Goal: Task Accomplishment & Management: Complete application form

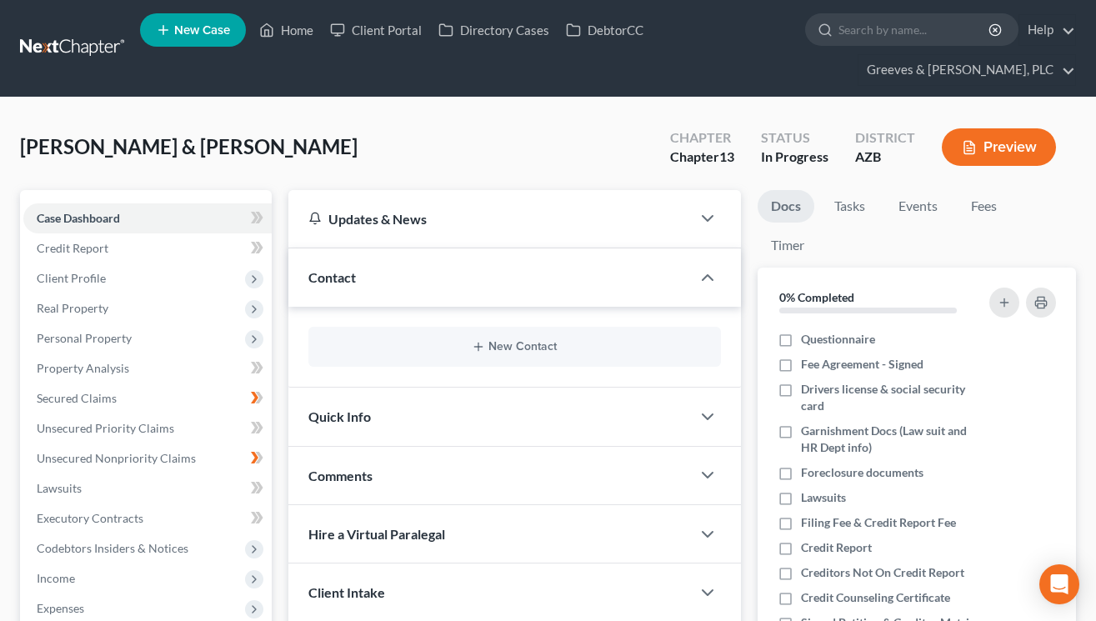
drag, startPoint x: 0, startPoint y: 0, endPoint x: 528, endPoint y: 153, distance: 549.4
click at [528, 153] on div "[PERSON_NAME] & [PERSON_NAME] Upgraded Chapter Chapter 13 Status In Progress Di…" at bounding box center [548, 154] width 1056 height 73
click at [178, 462] on span "Unsecured Nonpriority Claims" at bounding box center [116, 458] width 159 height 14
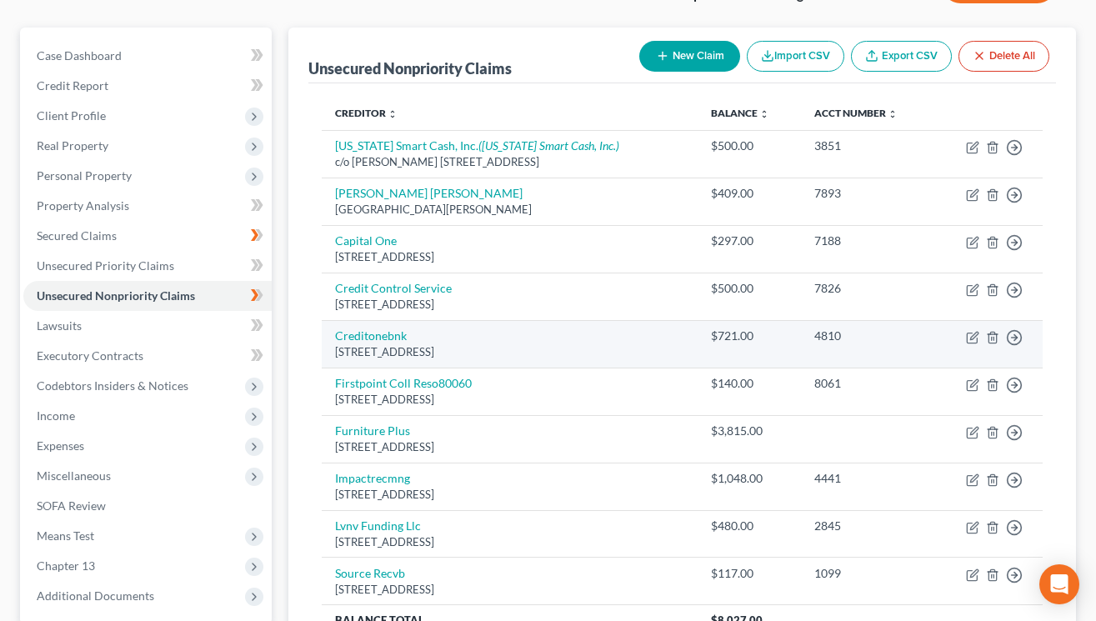
scroll to position [167, 0]
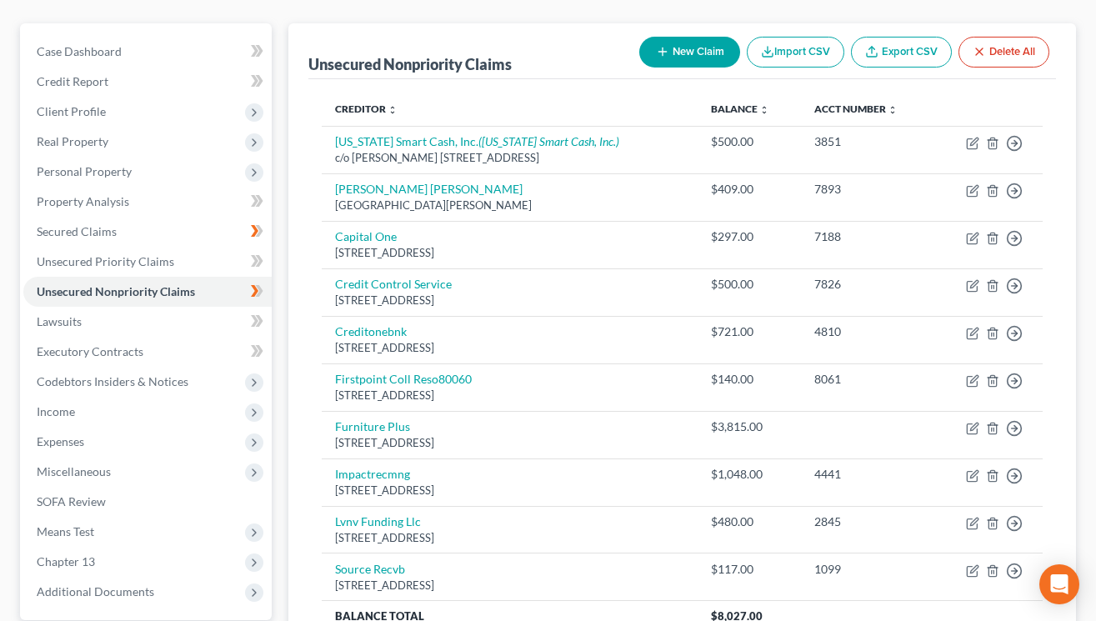
click at [598, 43] on div "Unsecured Nonpriority Claims New Claim Import CSV Export CSV Delete All" at bounding box center [683, 51] width 748 height 56
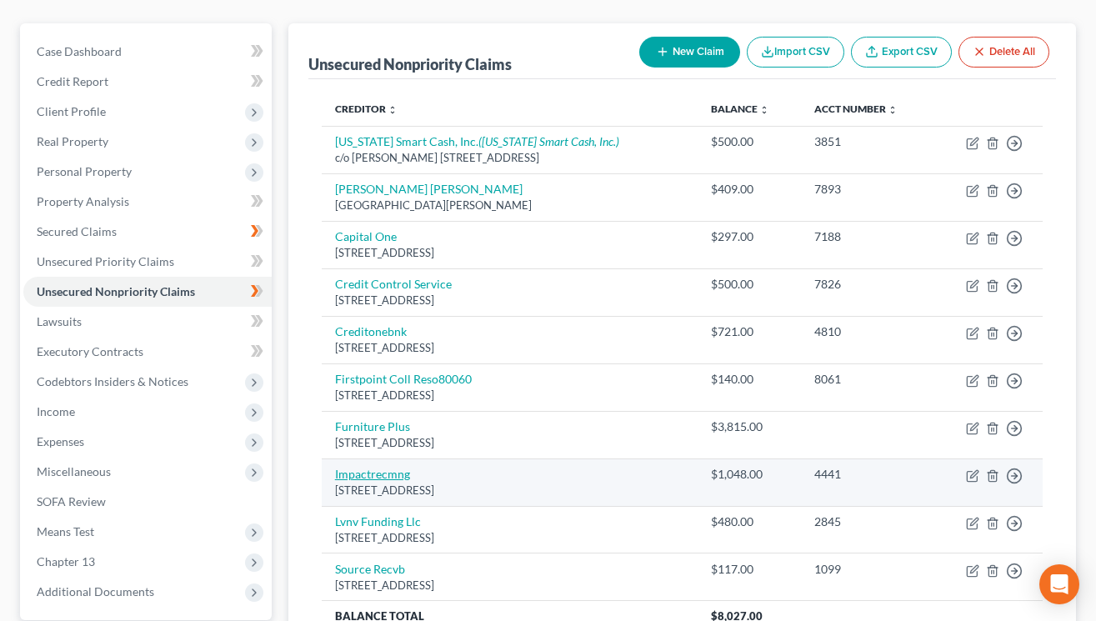
click at [400, 475] on link "Impactrecmng" at bounding box center [372, 474] width 75 height 14
select select "45"
select select "2"
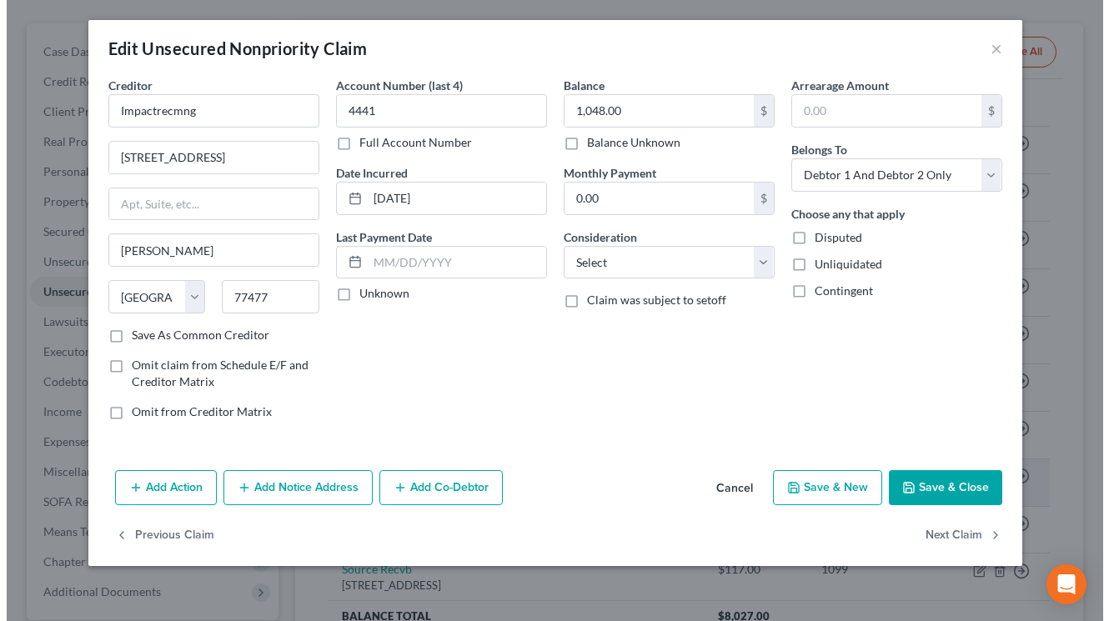
scroll to position [137, 0]
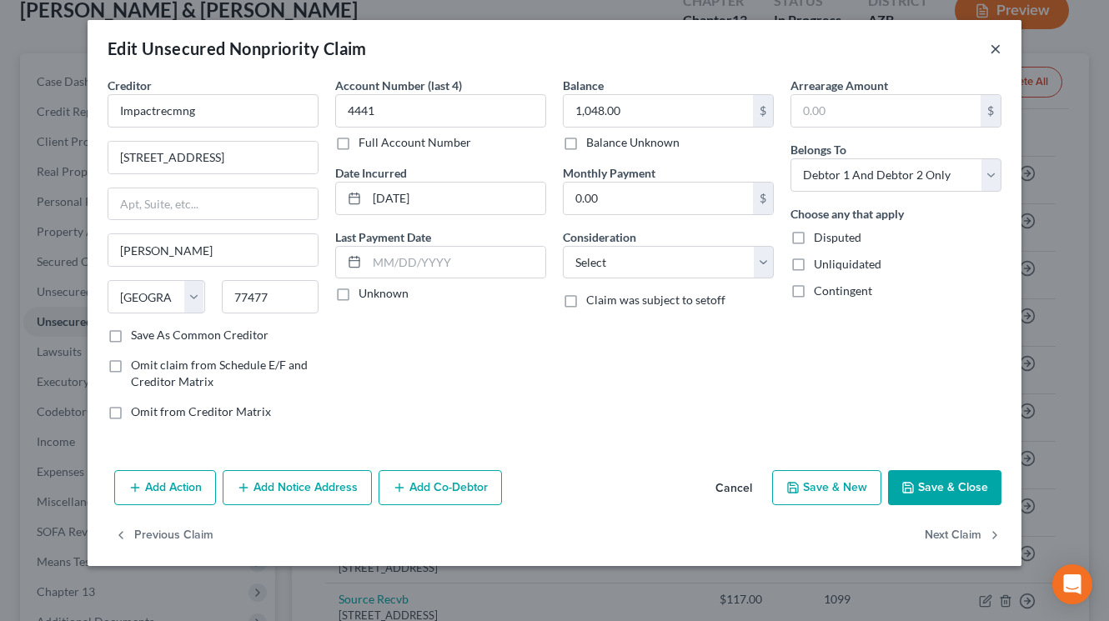
click at [996, 53] on button "×" at bounding box center [996, 48] width 12 height 20
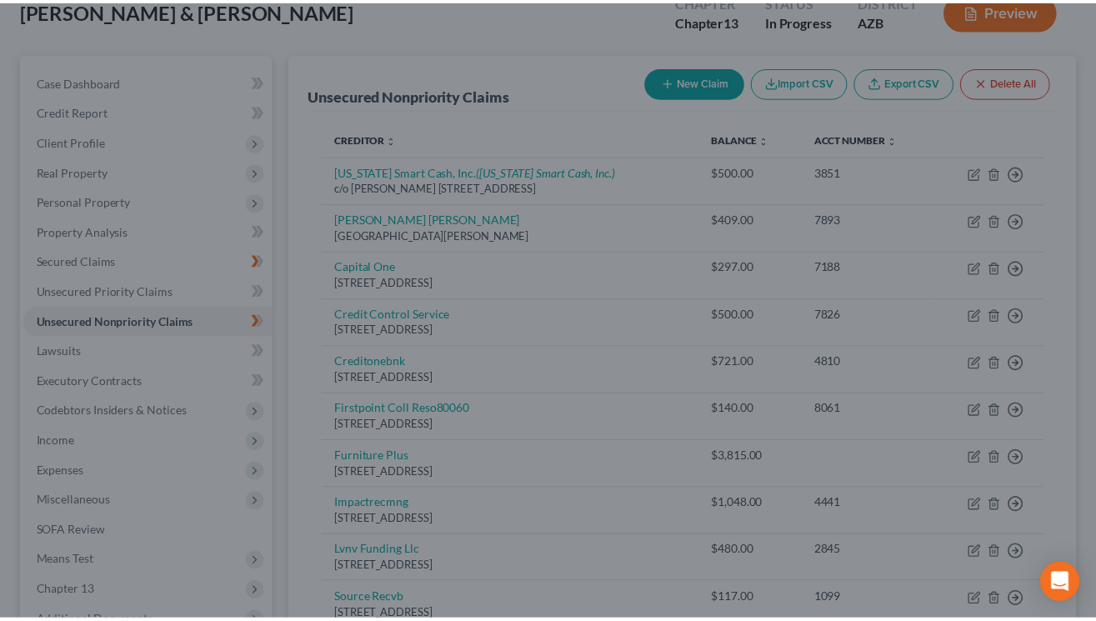
scroll to position [167, 0]
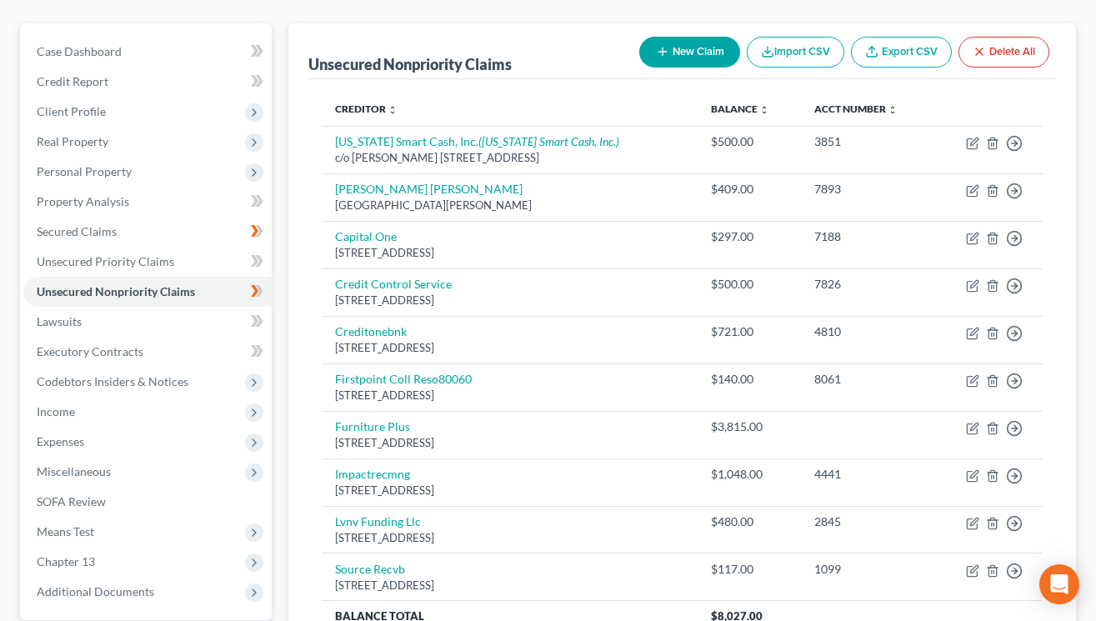
click at [683, 58] on button "New Claim" at bounding box center [690, 52] width 101 height 31
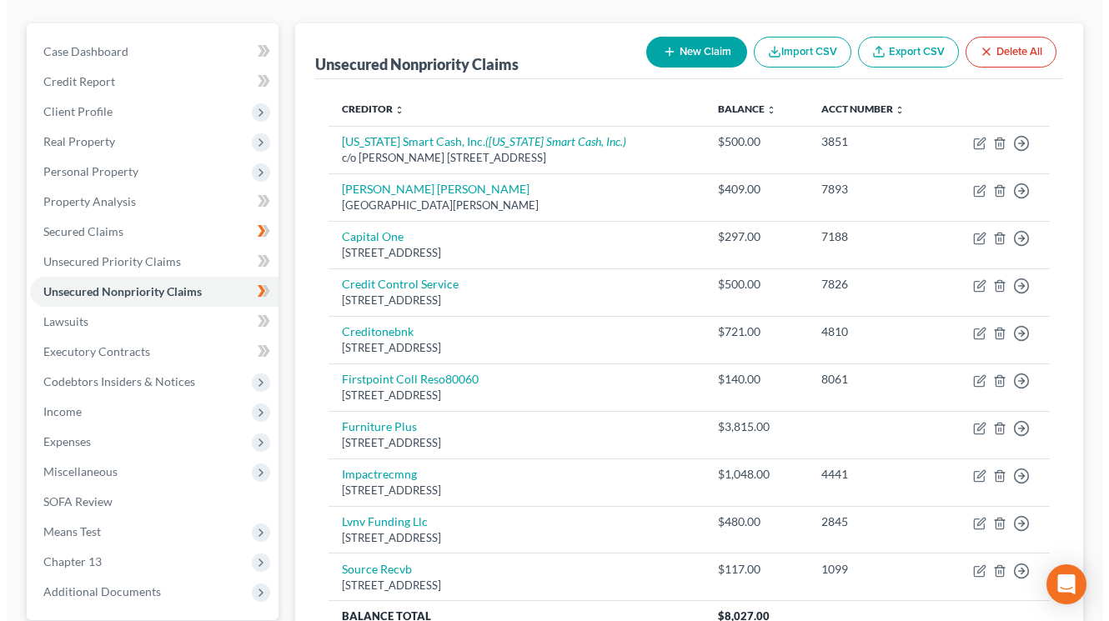
scroll to position [137, 0]
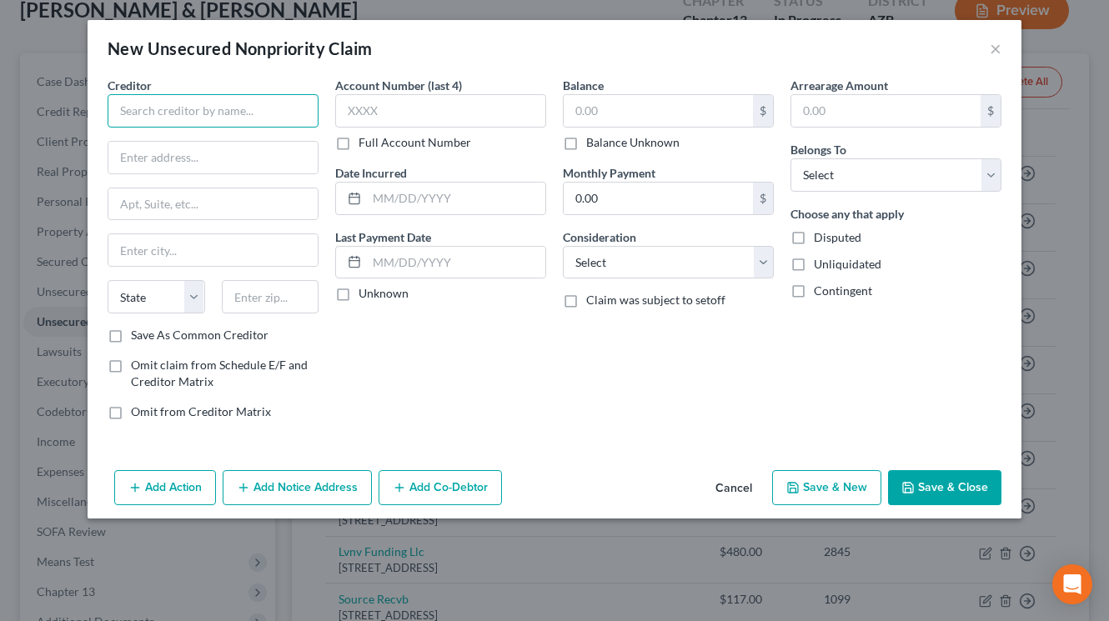
click at [272, 108] on input "text" at bounding box center [213, 110] width 211 height 33
paste input "Pedcor Homes Corporation"
type input "Pedcor Homes Corporation"
click at [254, 158] on input "text" at bounding box center [212, 158] width 209 height 32
paste input "One Pedcor Square"
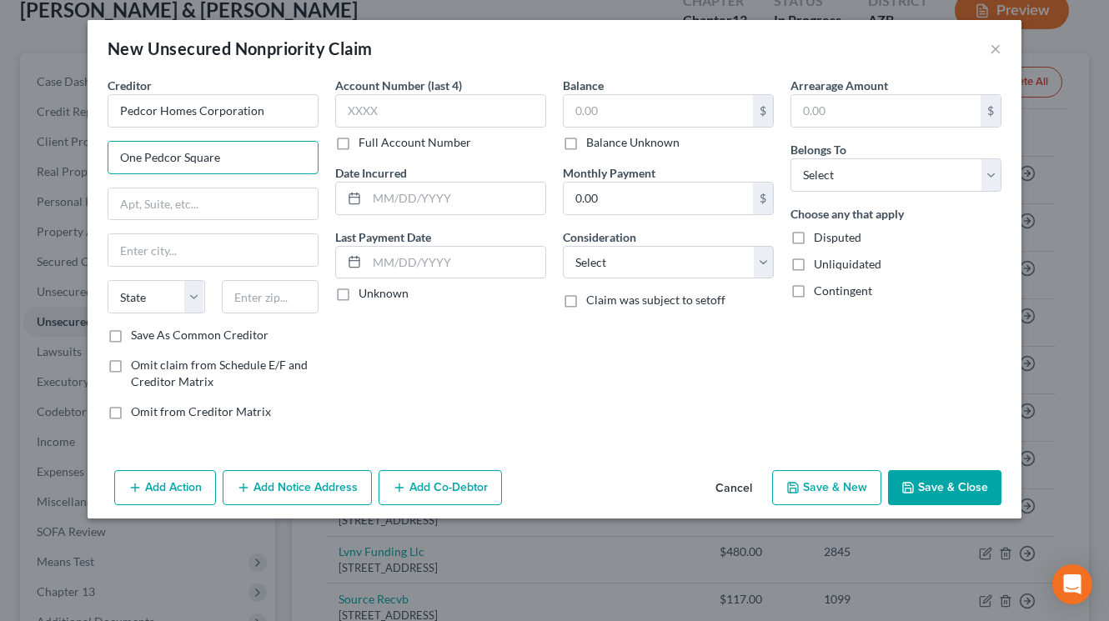
type input "One Pedcor Square"
click at [237, 309] on input "text" at bounding box center [271, 296] width 98 height 33
type input "46032"
type input "Carmel"
select select "15"
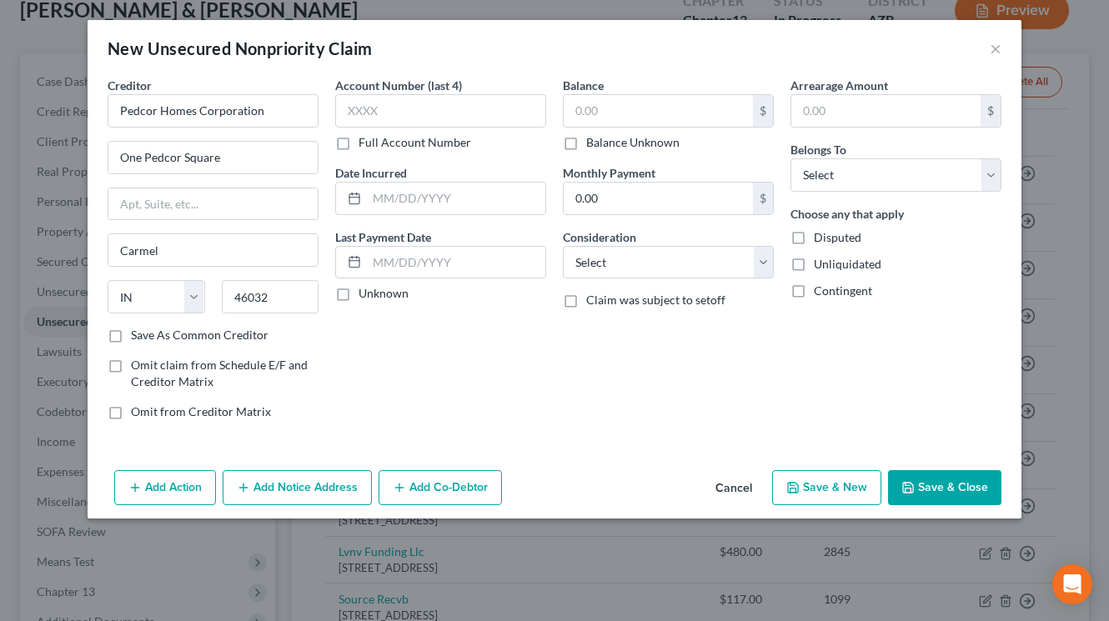
click at [131, 335] on label "Save As Common Creditor" at bounding box center [200, 335] width 138 height 17
click at [138, 335] on input "Save As Common Creditor" at bounding box center [143, 332] width 11 height 11
checkbox input "true"
click at [239, 193] on input "text" at bounding box center [212, 204] width 209 height 32
paste input "[STREET_ADDRESS]"
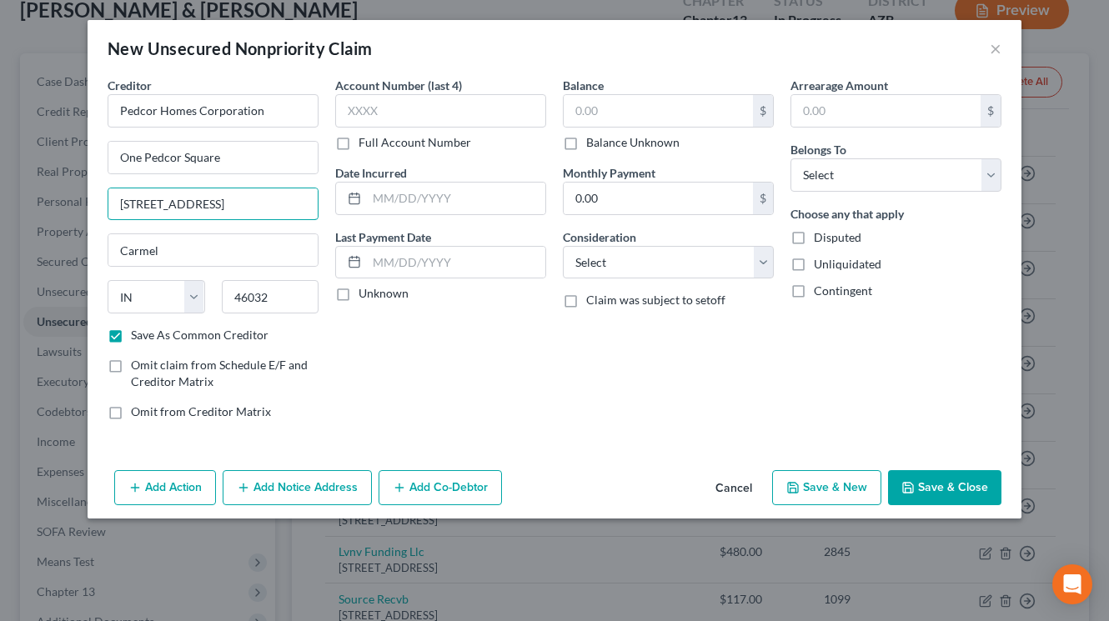
type input "[STREET_ADDRESS]"
click at [709, 382] on div "Balance $ Balance Unknown Balance Undetermined $ Balance Unknown Monthly Paymen…" at bounding box center [668, 255] width 228 height 357
click at [613, 117] on input "text" at bounding box center [658, 111] width 189 height 32
type input "1,048"
click at [814, 245] on label "Disputed" at bounding box center [838, 237] width 48 height 17
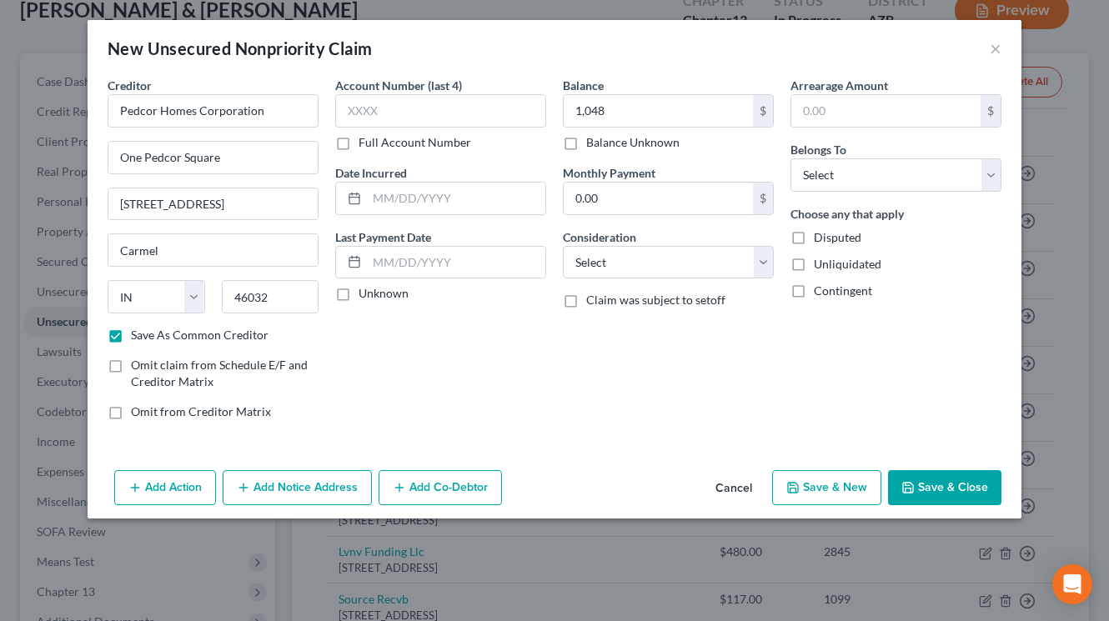
click at [820, 240] on input "Disputed" at bounding box center [825, 234] width 11 height 11
checkbox input "true"
click at [986, 174] on select "Select Debtor 1 Only Debtor 2 Only Debtor 1 And Debtor 2 Only At Least One Of T…" at bounding box center [895, 174] width 211 height 33
select select "2"
click at [790, 158] on select "Select Debtor 1 Only Debtor 2 Only Debtor 1 And Debtor 2 Only At Least One Of T…" at bounding box center [895, 174] width 211 height 33
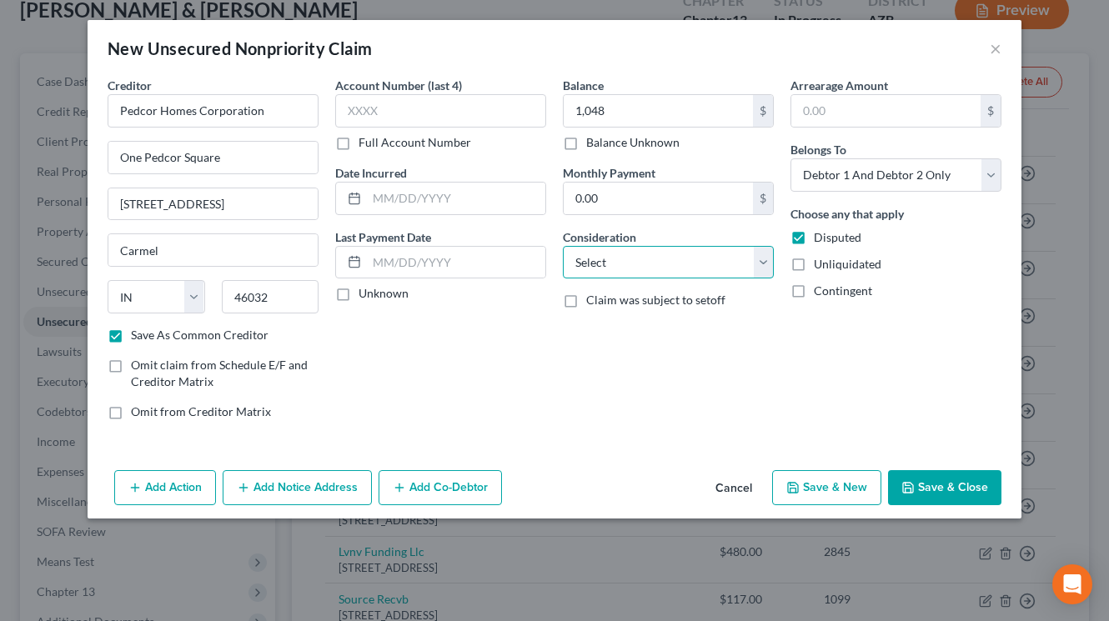
click at [755, 253] on select "Select Cable / Satellite Services Collection Agency Credit Card Debt Debt Couns…" at bounding box center [668, 262] width 211 height 33
select select "4"
click at [563, 246] on select "Select Cable / Satellite Services Collection Agency Credit Card Debt Debt Couns…" at bounding box center [668, 262] width 211 height 33
click at [607, 335] on div "Balance 1,048.00 $ Balance Unknown Balance Undetermined 1,048 $ Balance Unknown…" at bounding box center [668, 255] width 228 height 357
click at [324, 475] on button "Add Notice Address" at bounding box center [297, 487] width 149 height 35
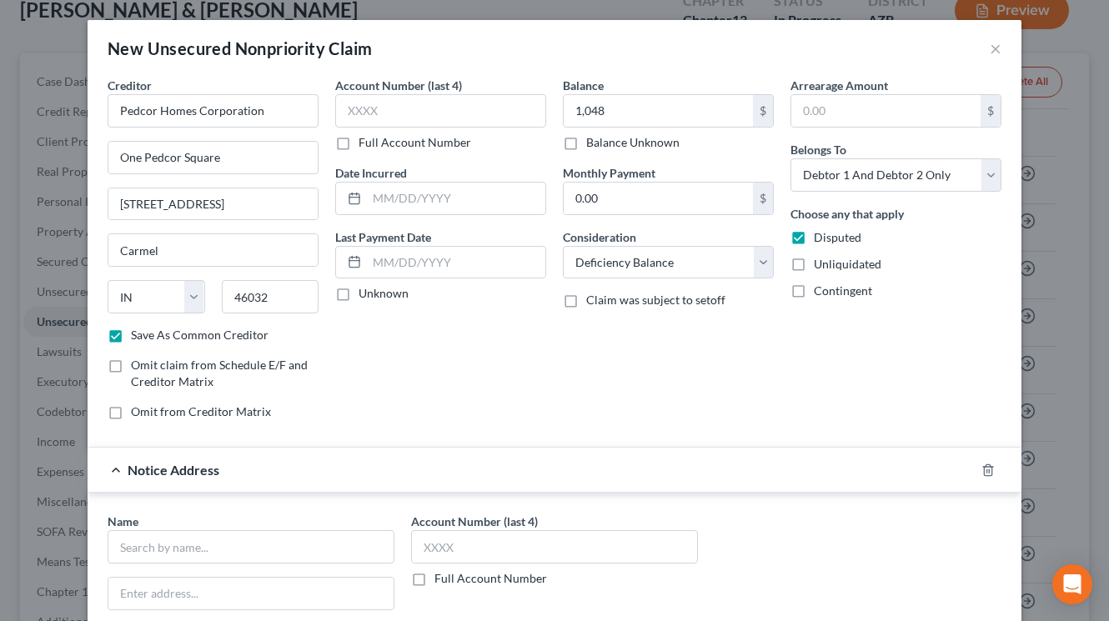
click at [479, 394] on div "Account Number (last 4) Full Account Number Date Incurred Last Payment Date Unk…" at bounding box center [441, 255] width 228 height 357
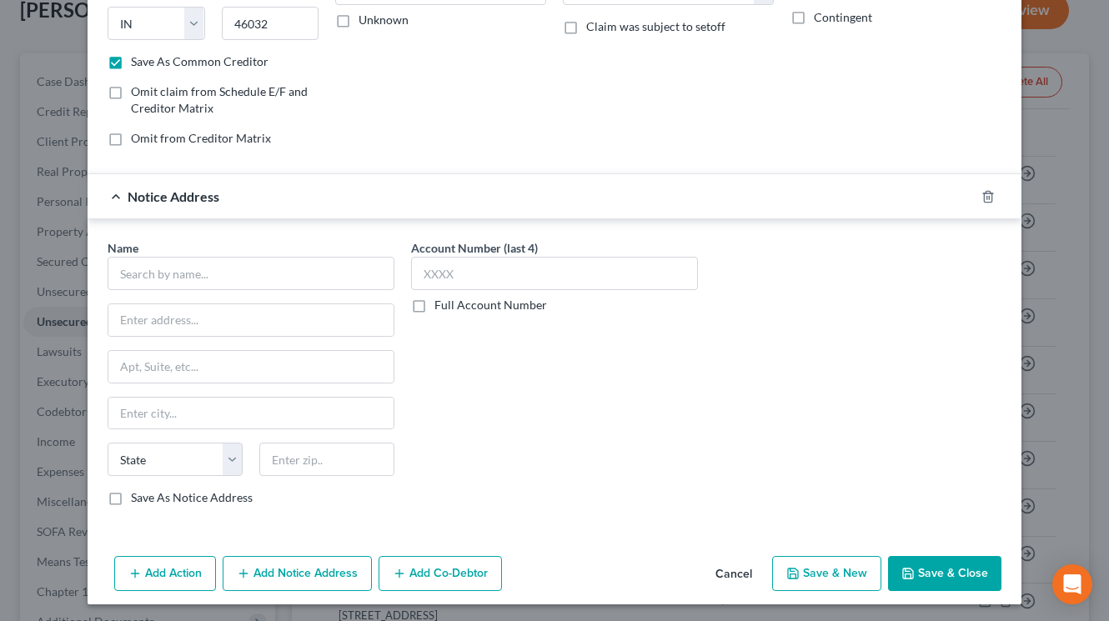
scroll to position [277, 0]
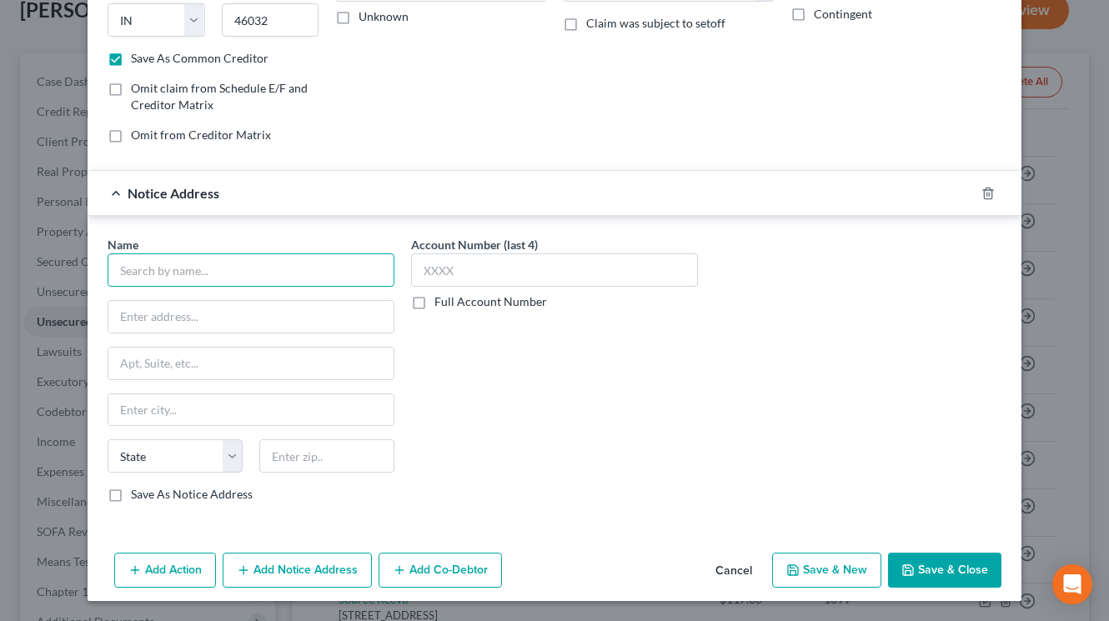
click at [289, 268] on input "text" at bounding box center [251, 269] width 287 height 33
paste input "Legacy at [GEOGRAPHIC_DATA]"
type input "Legacy at [GEOGRAPHIC_DATA]"
click at [307, 321] on input "text" at bounding box center [250, 317] width 285 height 32
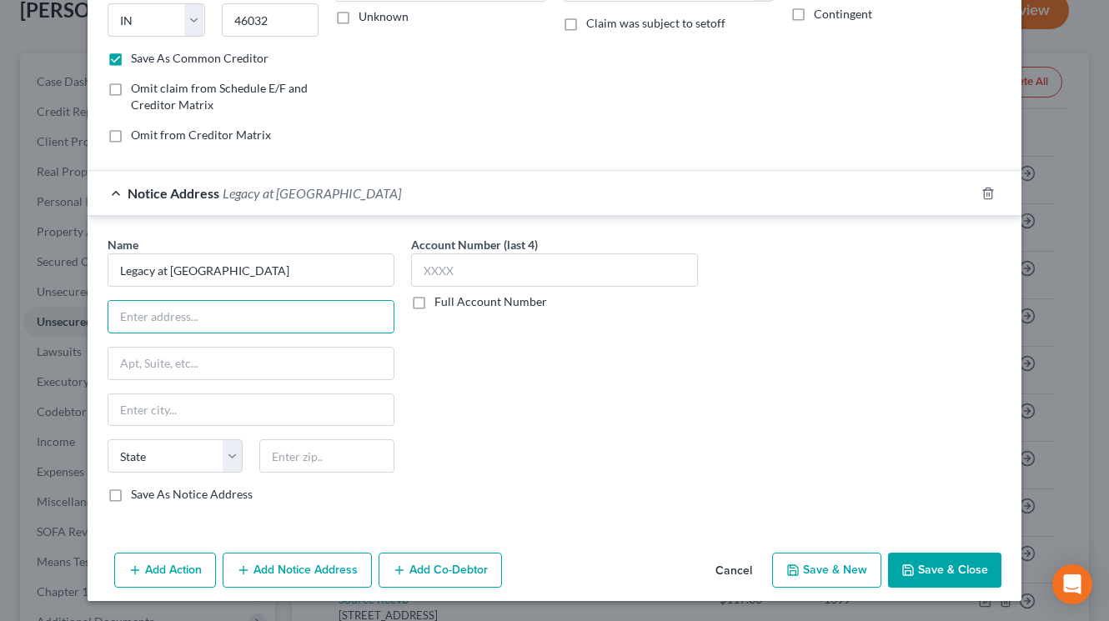
paste input "[STREET_ADDRESS]"
type input "[STREET_ADDRESS]"
click at [362, 461] on div at bounding box center [327, 455] width 152 height 33
type input "28546"
type input "[GEOGRAPHIC_DATA]"
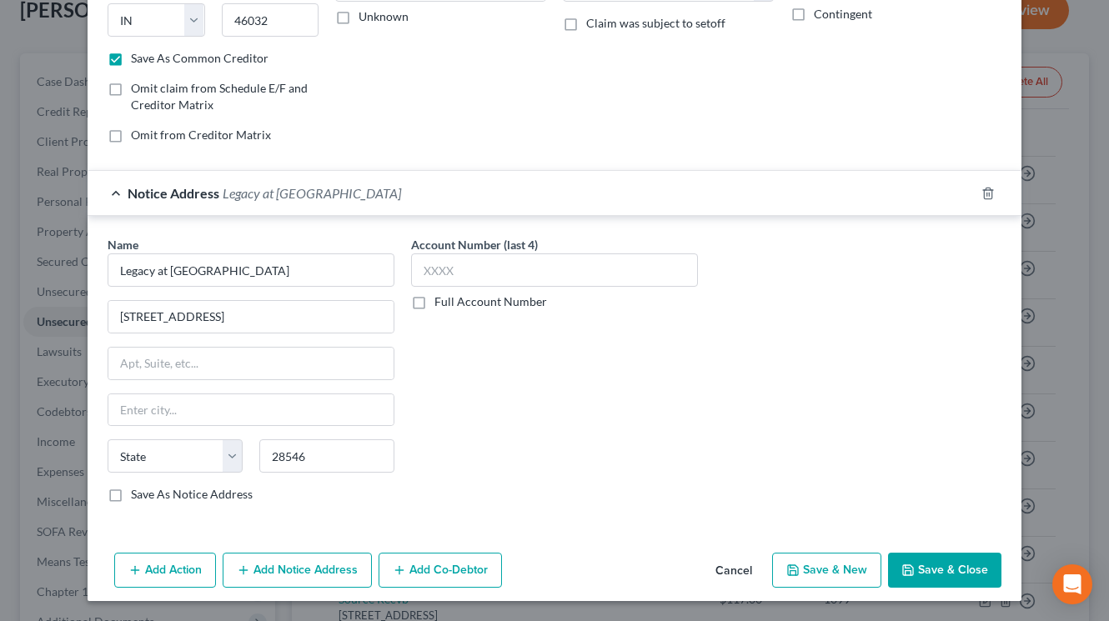
select select "28"
click at [175, 516] on div "Name * Legacy at [GEOGRAPHIC_DATA] [GEOGRAPHIC_DATA] [US_STATE][GEOGRAPHIC_DATA…" at bounding box center [251, 376] width 304 height 280
click at [131, 496] on label "Save As Notice Address" at bounding box center [192, 494] width 122 height 17
click at [138, 496] on input "Save As Notice Address" at bounding box center [143, 491] width 11 height 11
checkbox input "true"
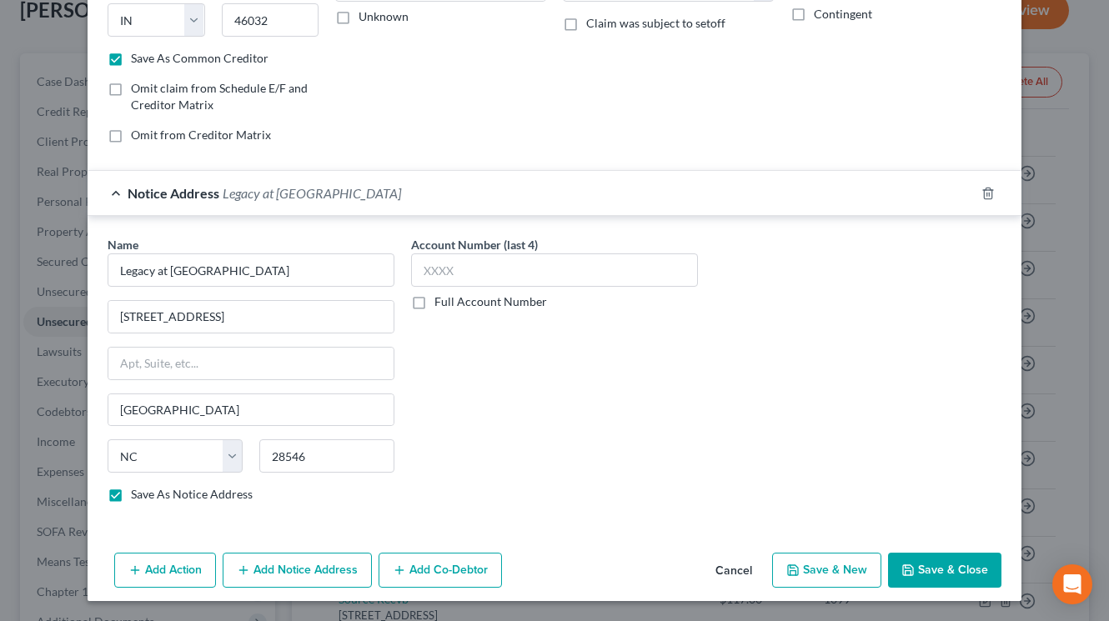
click at [925, 559] on button "Save & Close" at bounding box center [944, 570] width 113 height 35
checkbox input "false"
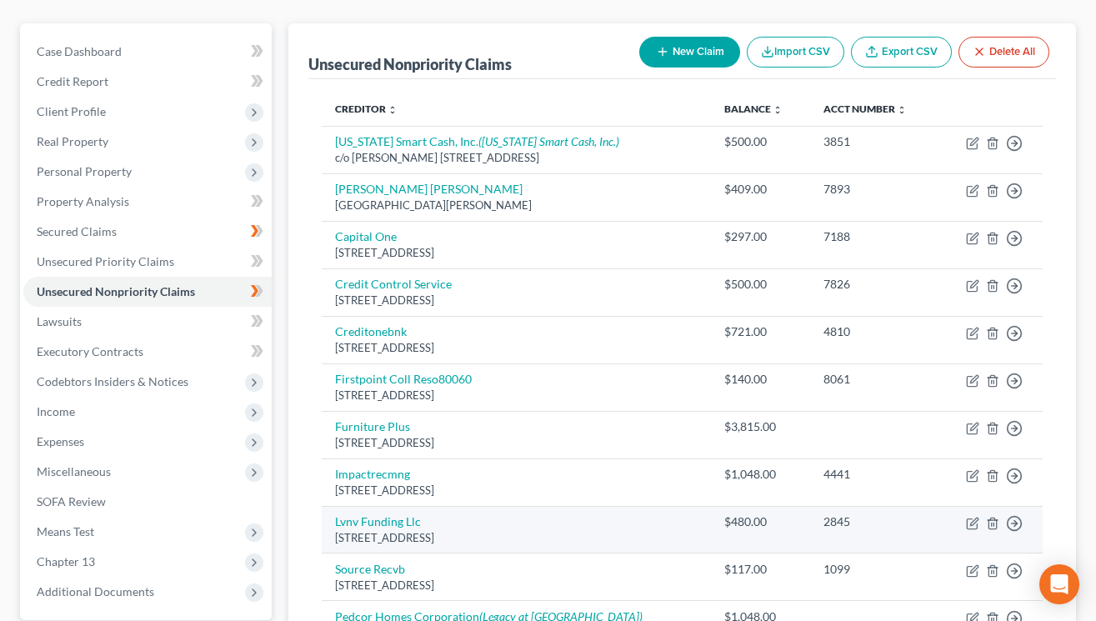
scroll to position [374, 0]
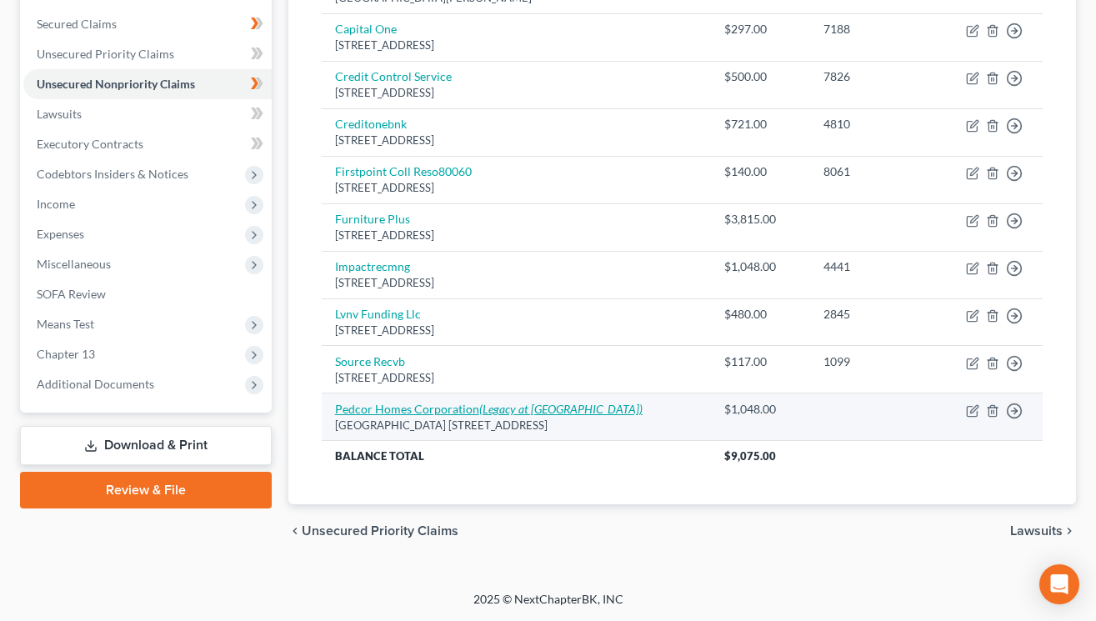
click at [578, 414] on icon "(Legacy at [GEOGRAPHIC_DATA])" at bounding box center [560, 409] width 163 height 14
select select "15"
select select "4"
select select "2"
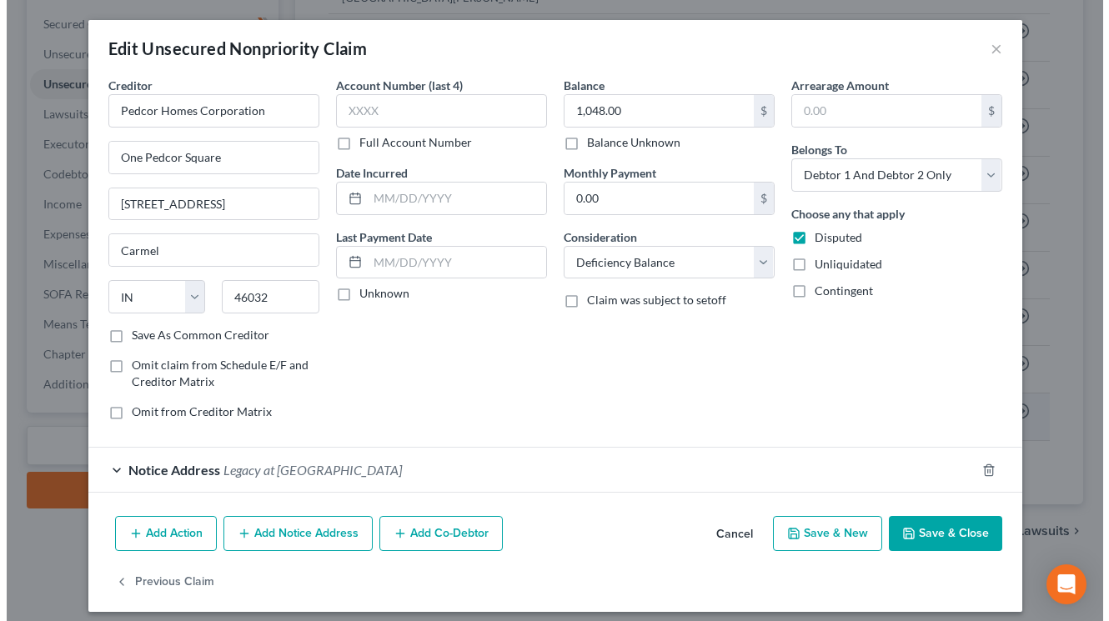
scroll to position [344, 0]
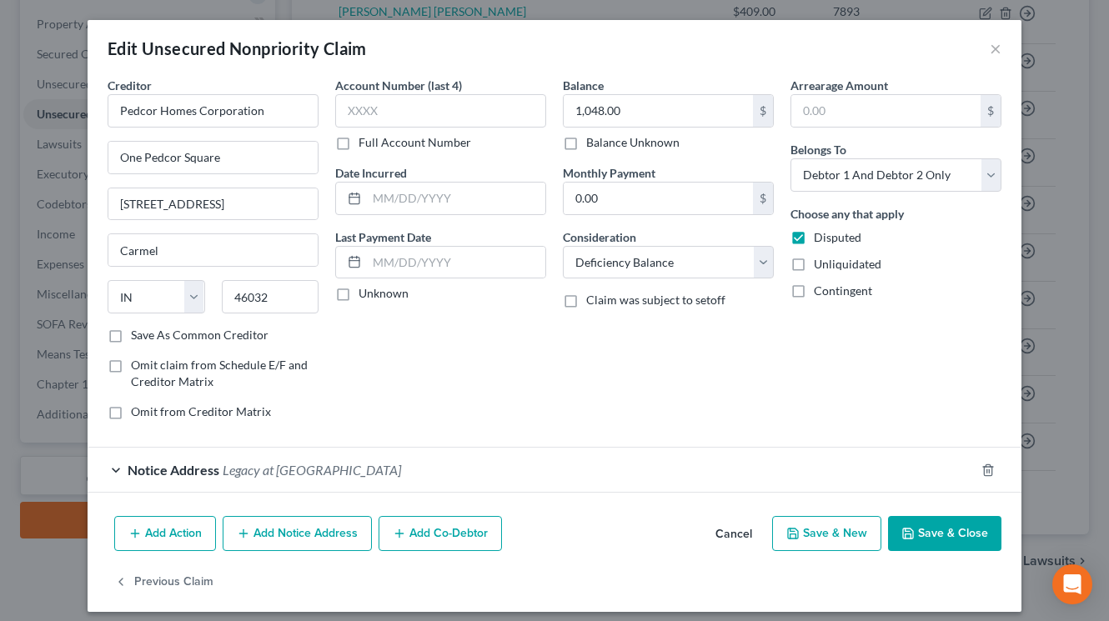
click at [344, 539] on button "Add Notice Address" at bounding box center [297, 533] width 149 height 35
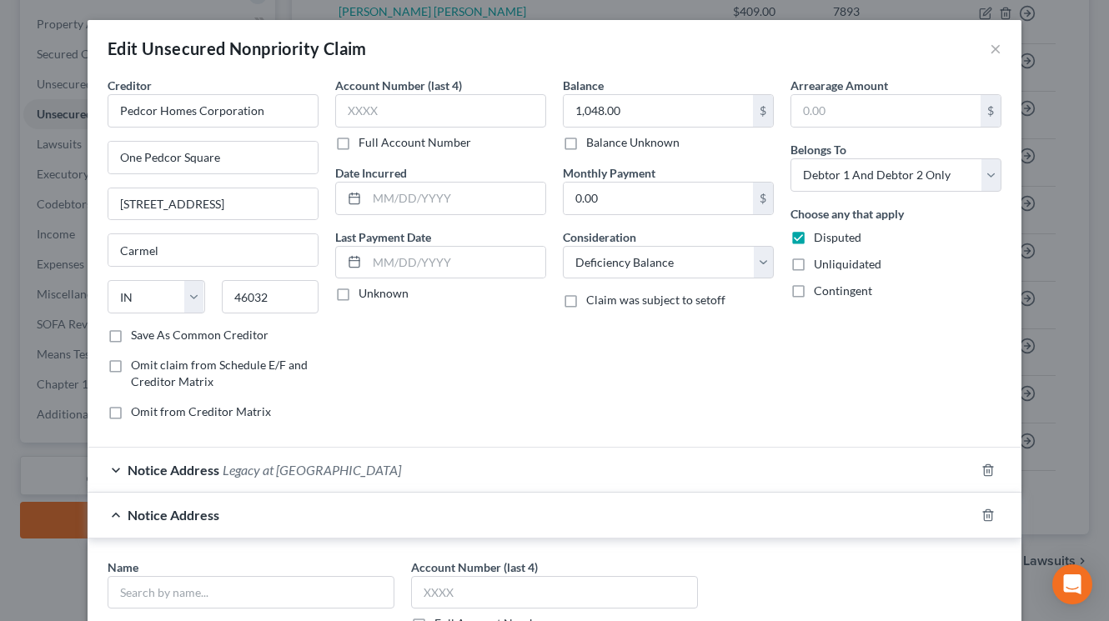
click at [578, 367] on div "Balance 1,048.00 $ Balance Unknown Balance Undetermined 1,048.00 $ Balance Unkn…" at bounding box center [668, 255] width 228 height 357
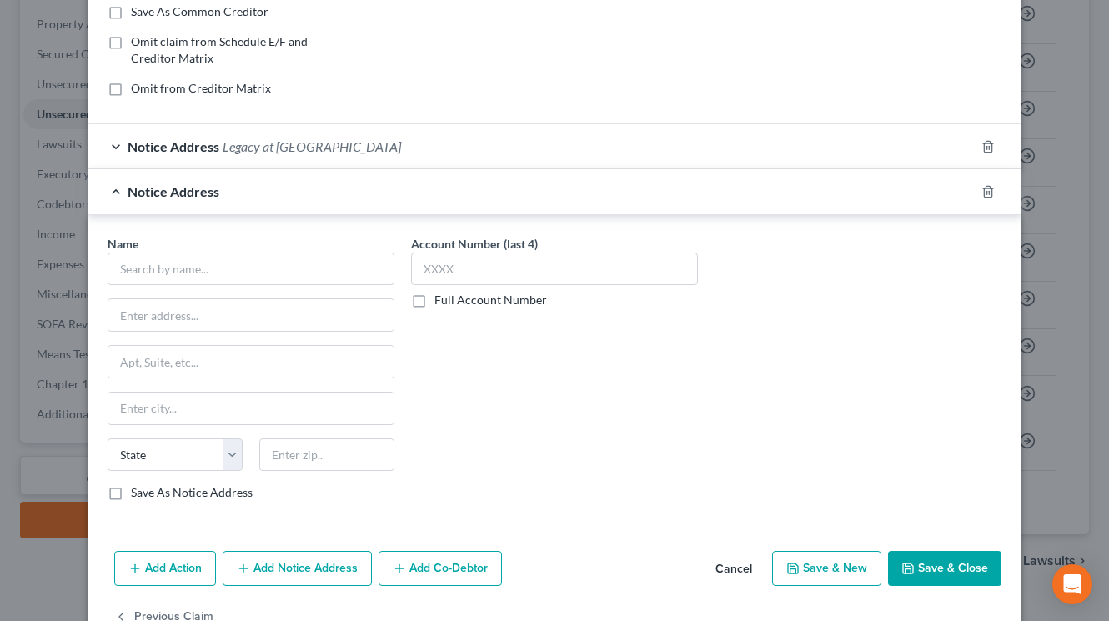
scroll to position [370, 0]
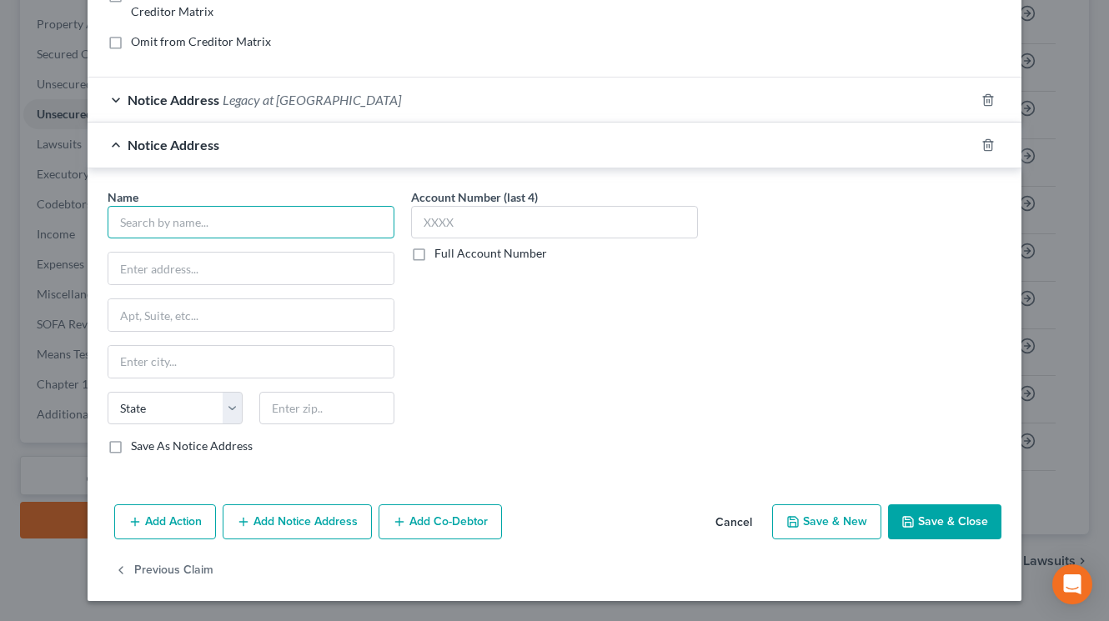
click at [319, 218] on input "text" at bounding box center [251, 222] width 287 height 33
paste input "Pedcor Homes Corporation"
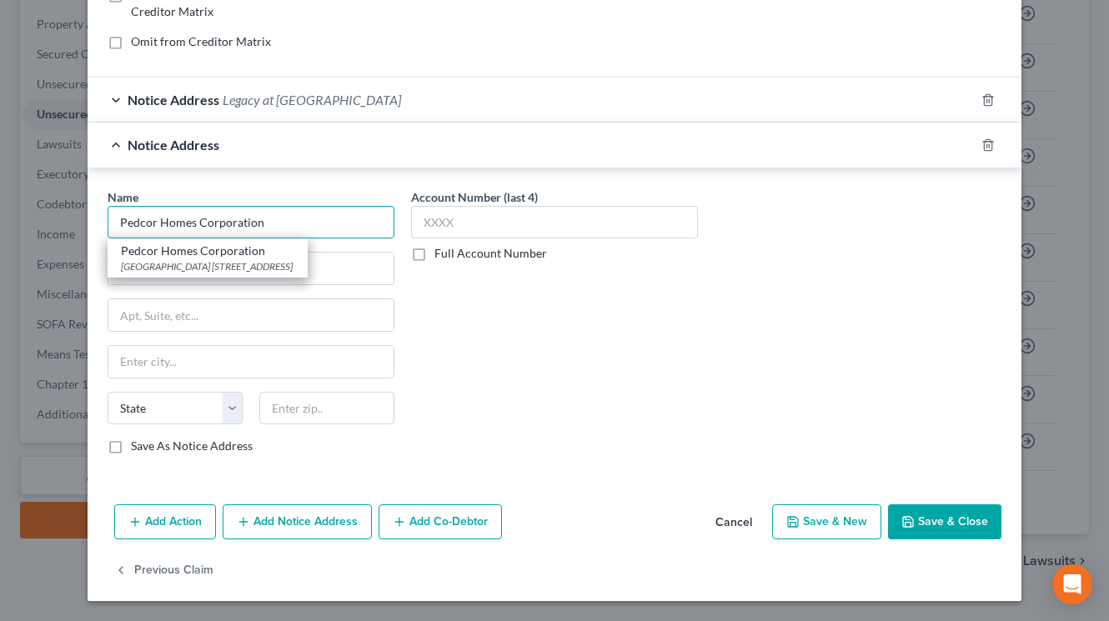
type input "Pedcor Homes Corporation"
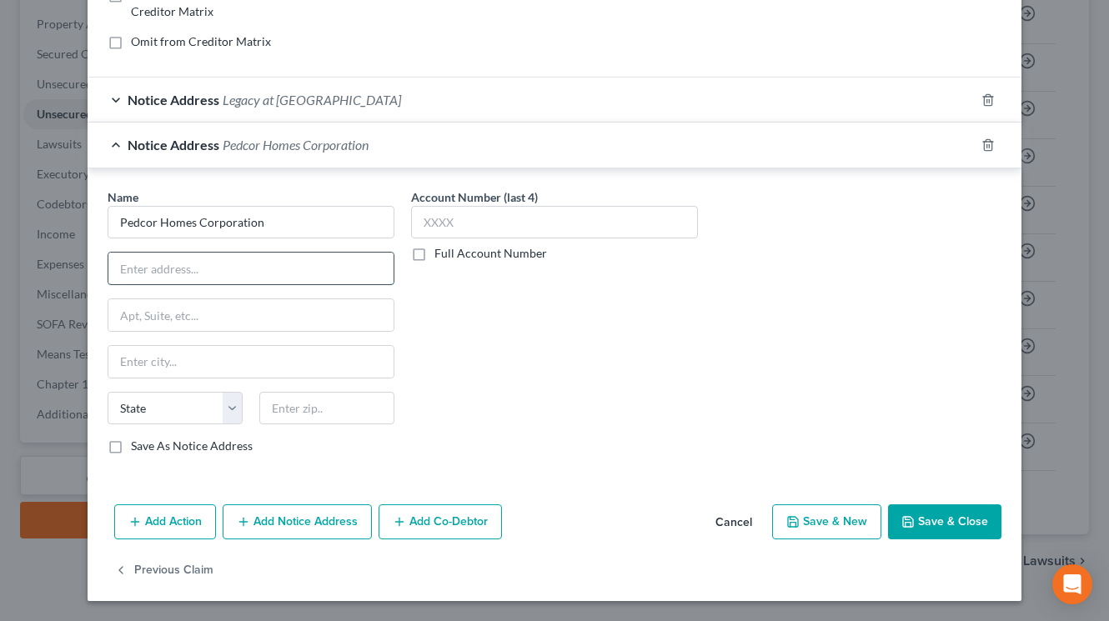
click at [313, 265] on input "text" at bounding box center [250, 269] width 285 height 32
paste input "Corporation Service Company"
type input "c/o Corporation Service Company"
click at [289, 417] on input "text" at bounding box center [326, 408] width 135 height 33
type input "27608"
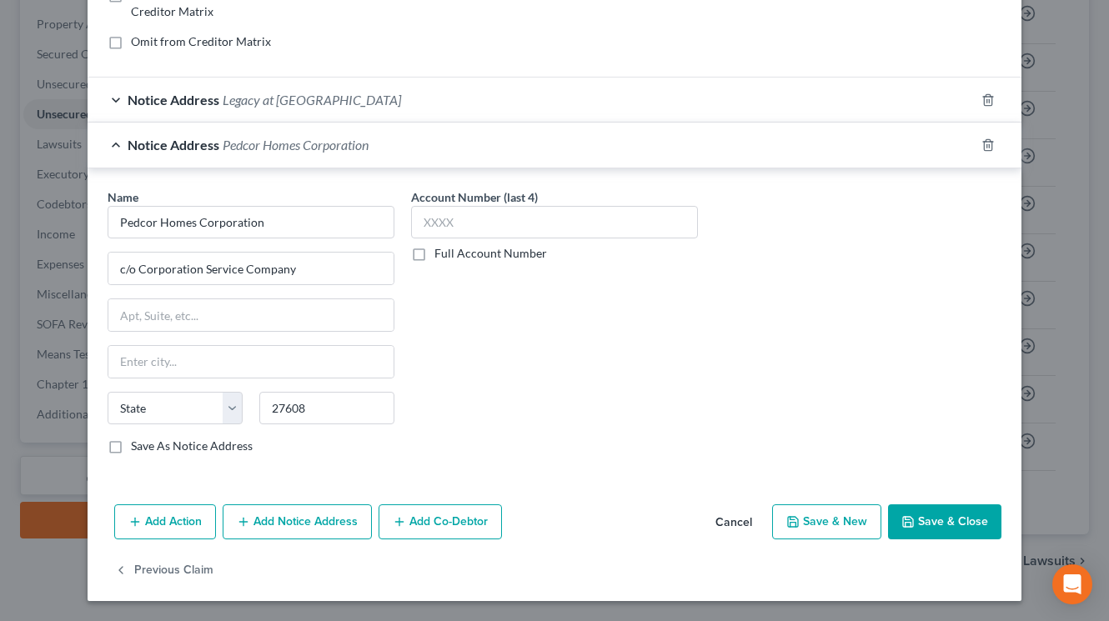
type input "[GEOGRAPHIC_DATA]"
select select "28"
click at [131, 449] on label "Save As Notice Address" at bounding box center [192, 446] width 122 height 17
click at [138, 449] on input "Save As Notice Address" at bounding box center [143, 443] width 11 height 11
checkbox input "true"
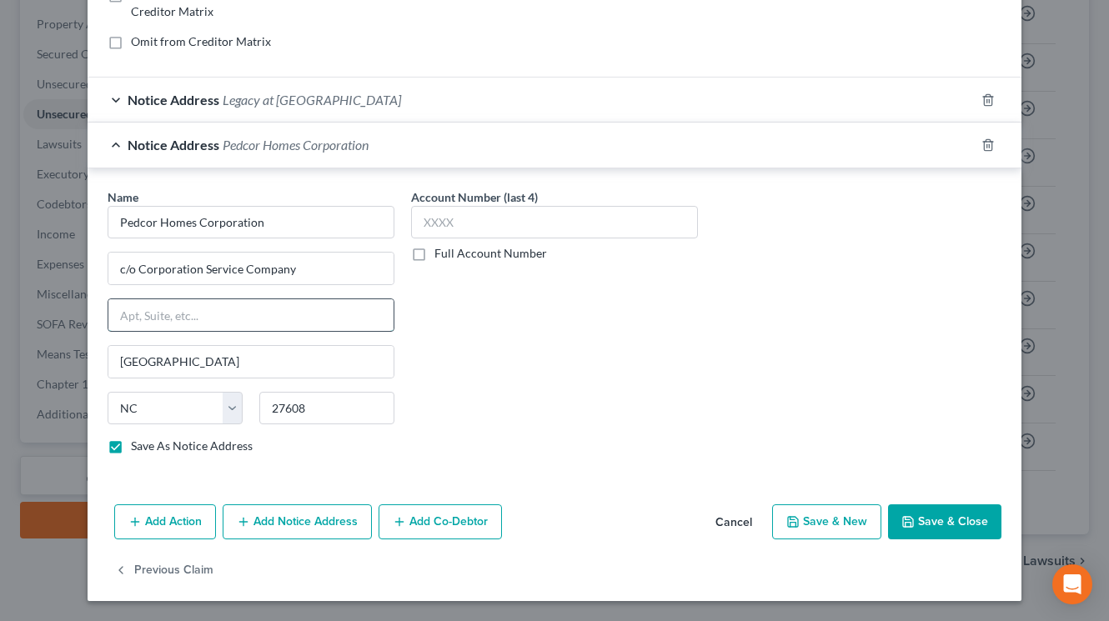
click at [304, 306] on input "text" at bounding box center [250, 315] width 285 height 32
paste input "[STREET_ADDRESS]"
type input "[STREET_ADDRESS]"
drag, startPoint x: 849, startPoint y: 364, endPoint x: 911, endPoint y: 416, distance: 81.0
click at [911, 416] on div "Name * Pedcor Homes Corporation c/o Corporation Service Company [STREET_ADDRESS…" at bounding box center [554, 328] width 911 height 280
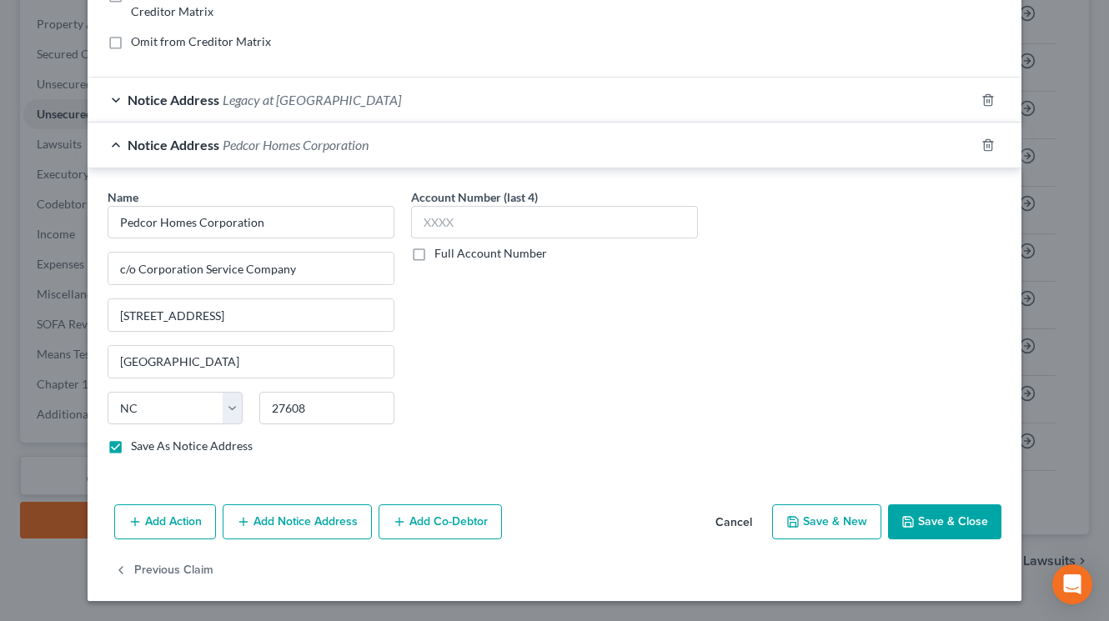
click at [922, 513] on button "Save & Close" at bounding box center [944, 521] width 113 height 35
checkbox input "false"
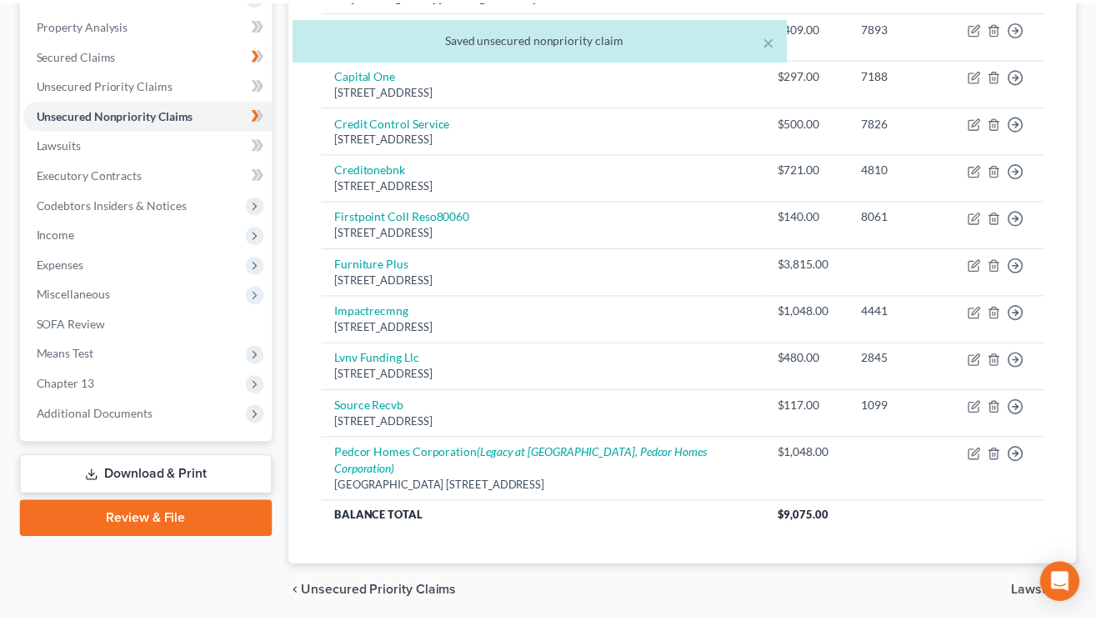
scroll to position [374, 0]
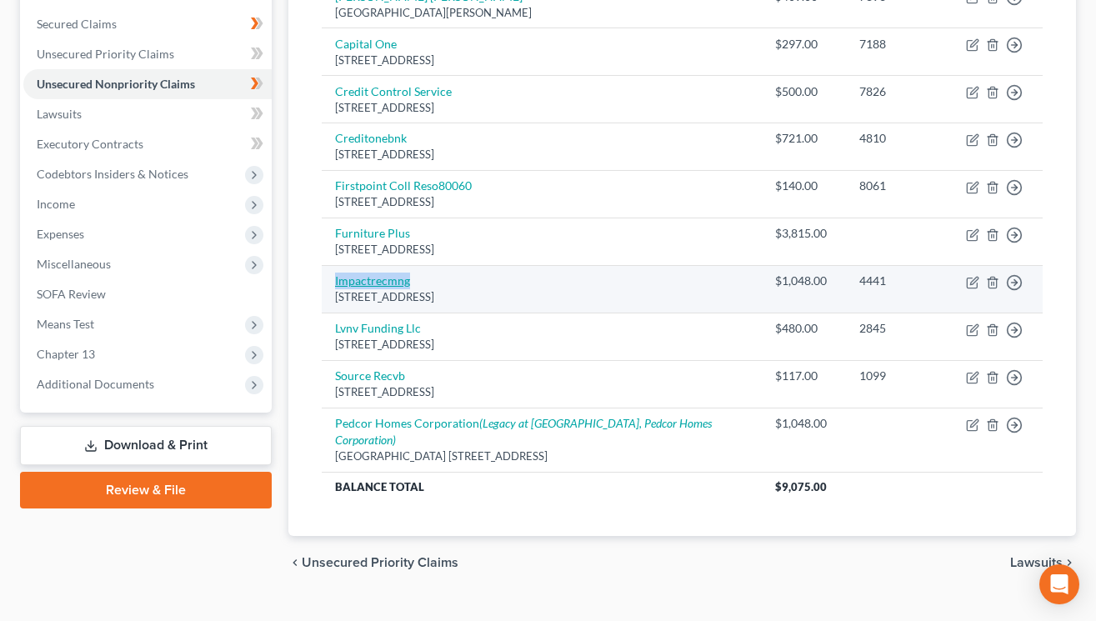
drag, startPoint x: 414, startPoint y: 271, endPoint x: 339, endPoint y: 259, distance: 76.8
click at [335, 265] on td "Impactrecmng [STREET_ADDRESS]" at bounding box center [542, 289] width 440 height 48
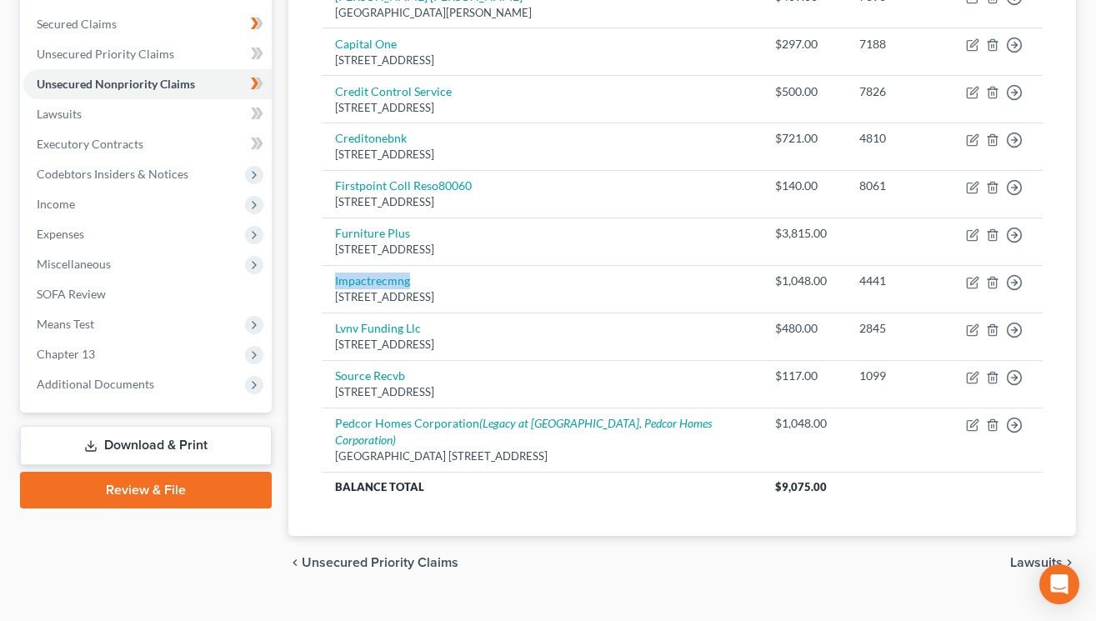
copy link "Impactrecmng"
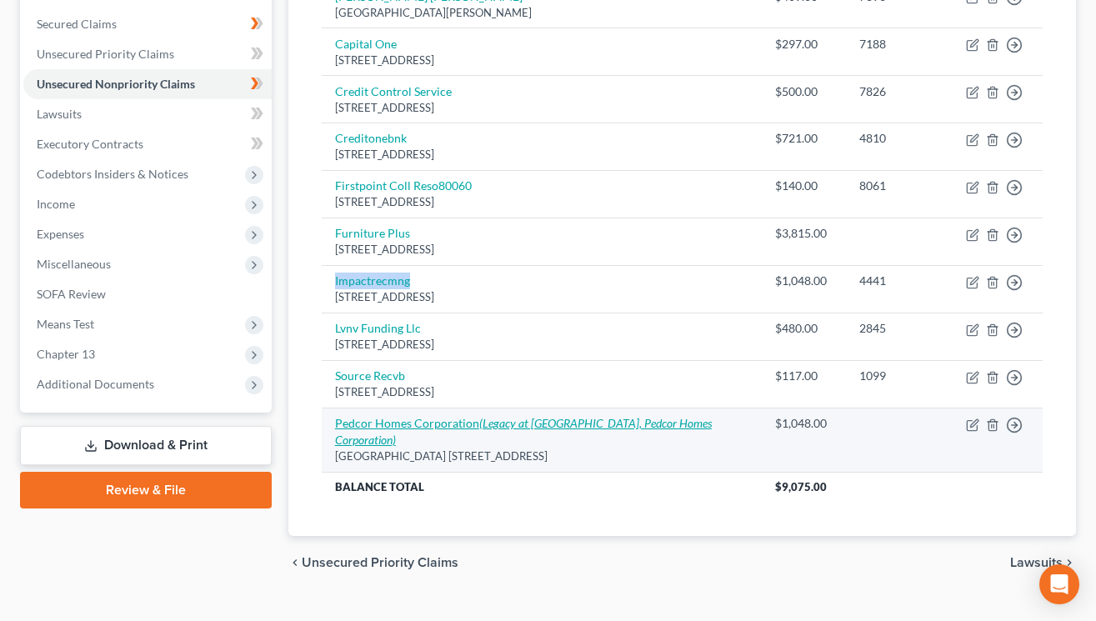
click at [660, 416] on icon "(Legacy at [GEOGRAPHIC_DATA], Pedcor Homes Corporation)" at bounding box center [523, 431] width 377 height 31
select select "15"
select select "4"
select select "2"
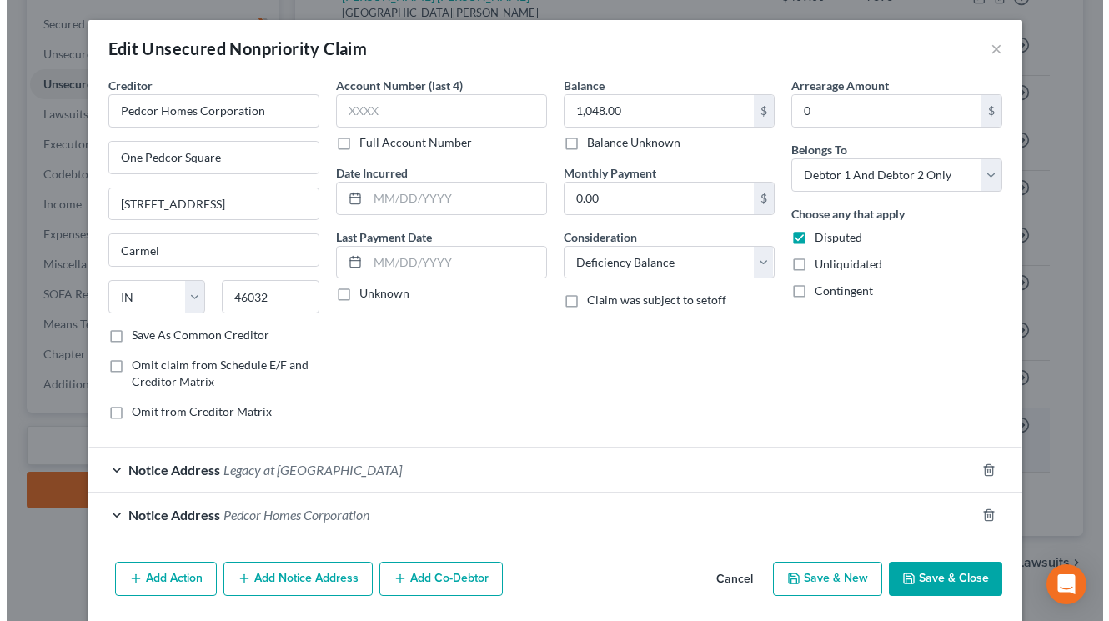
scroll to position [344, 0]
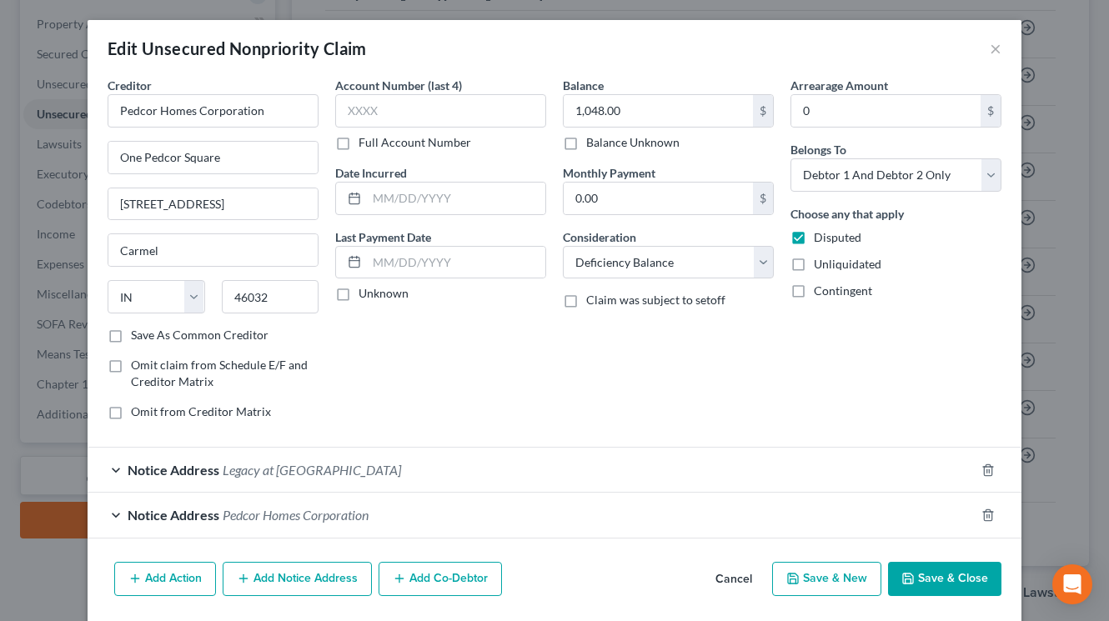
click at [348, 583] on button "Add Notice Address" at bounding box center [297, 579] width 149 height 35
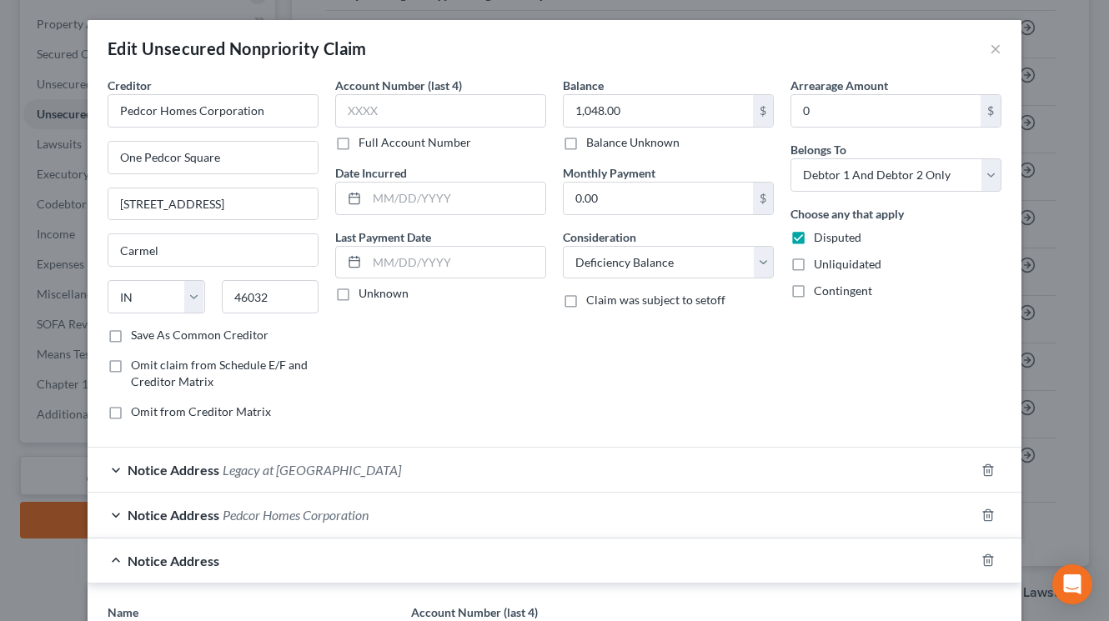
click at [615, 370] on div "Balance 1,048.00 $ Balance Unknown Balance Undetermined 1,048.00 $ Balance Unkn…" at bounding box center [668, 255] width 228 height 357
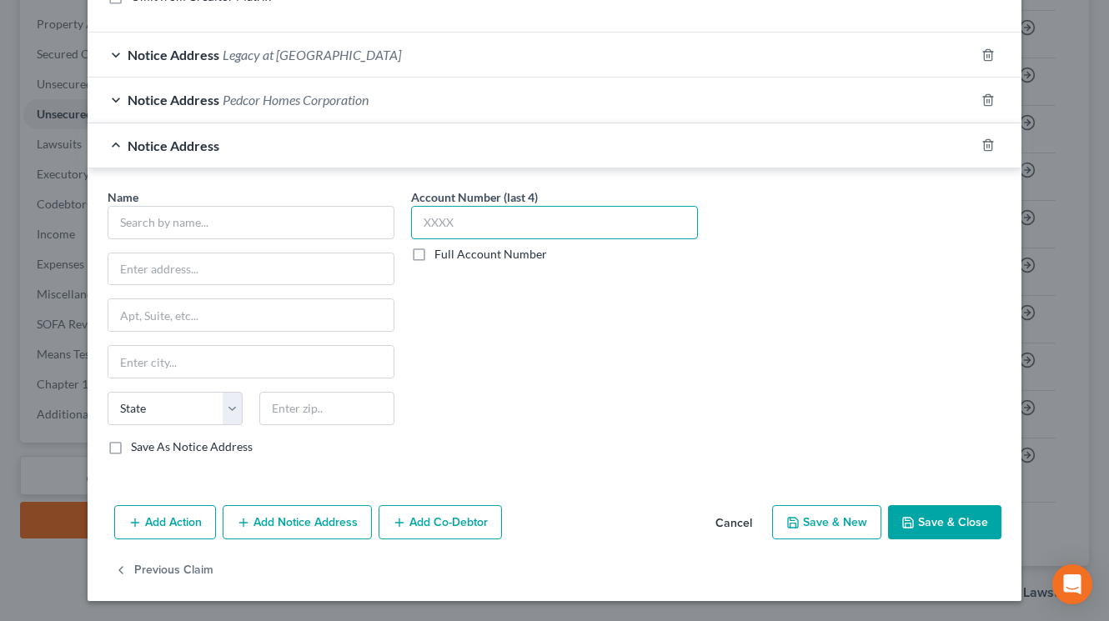
click at [502, 224] on input "text" at bounding box center [554, 222] width 287 height 33
type input "4441"
click at [321, 221] on input "text" at bounding box center [251, 222] width 287 height 33
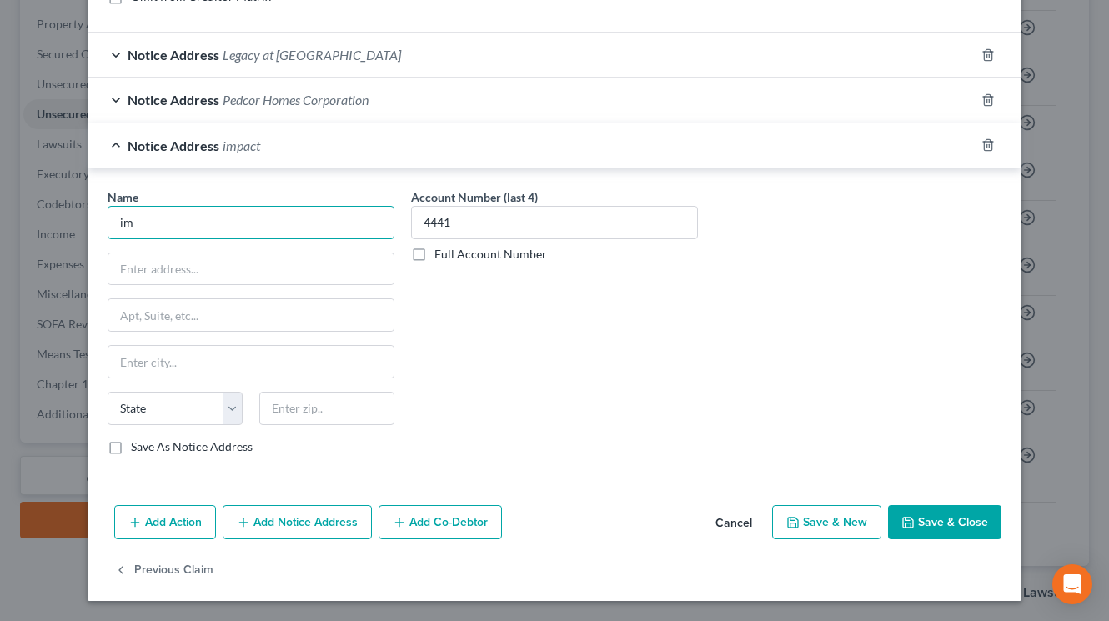
type input "i"
paste input "Impact Receivables Management"
type input "Impact Receivables Management"
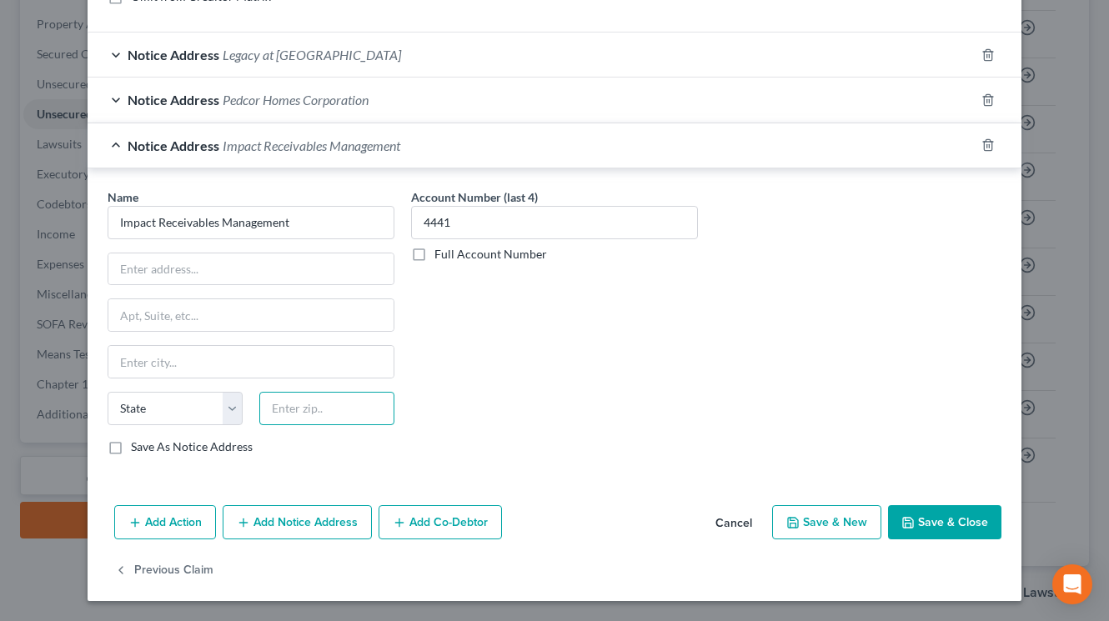
click at [324, 405] on input "text" at bounding box center [326, 408] width 135 height 33
type input "77477"
type input "[PERSON_NAME]"
select select "45"
click at [309, 271] on input "text" at bounding box center [250, 269] width 285 height 32
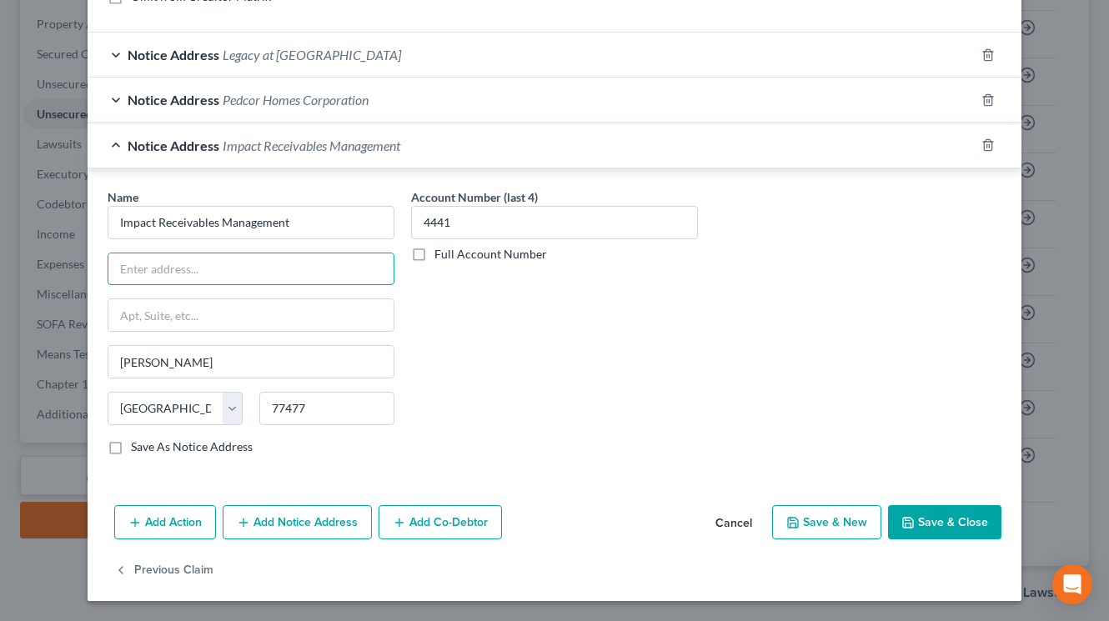
paste input "[STREET_ADDRESS]"
type input "[STREET_ADDRESS]"
click at [131, 446] on label "Save As Notice Address" at bounding box center [192, 447] width 122 height 17
click at [138, 446] on input "Save As Notice Address" at bounding box center [143, 444] width 11 height 11
checkbox input "true"
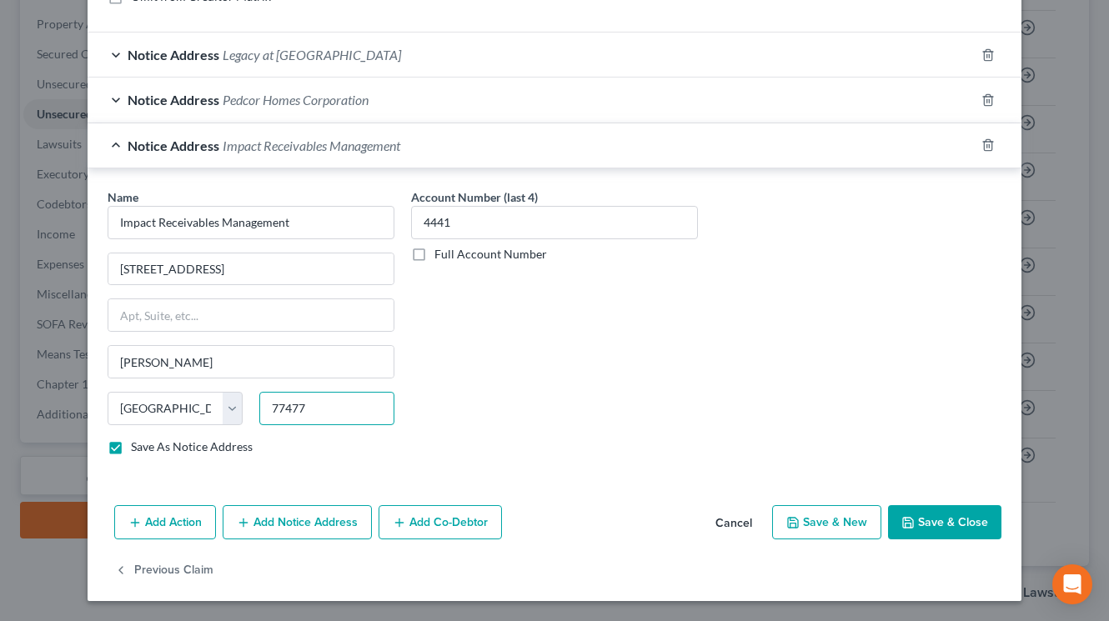
click at [324, 399] on input "77477" at bounding box center [326, 408] width 135 height 33
paste input "-3072"
type input "77477-3072"
click at [949, 530] on button "Save & Close" at bounding box center [944, 522] width 113 height 35
checkbox input "false"
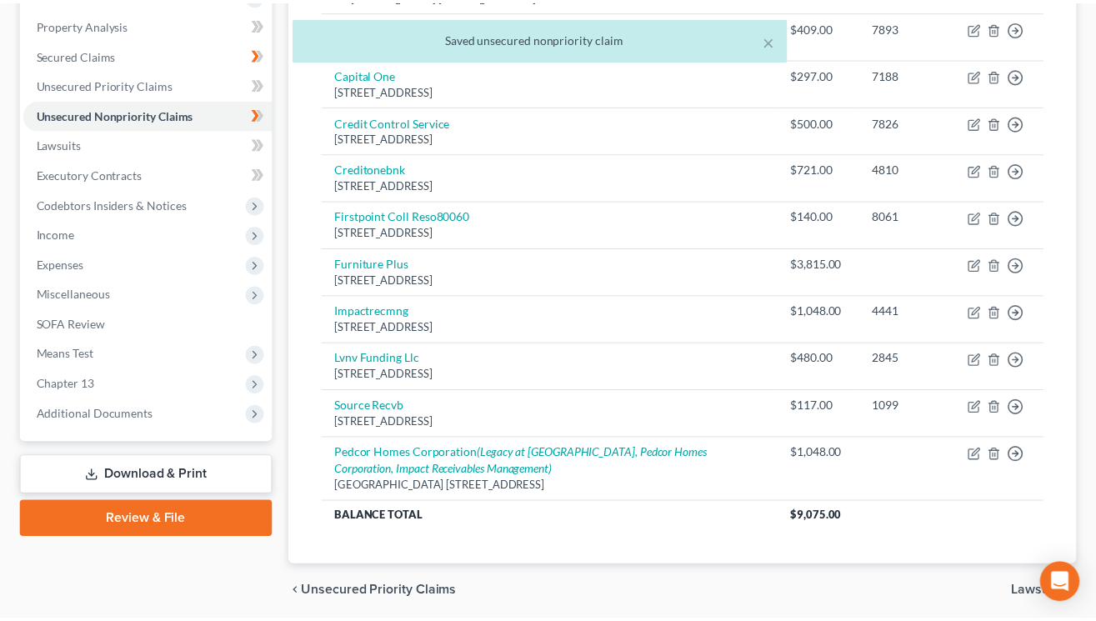
scroll to position [374, 0]
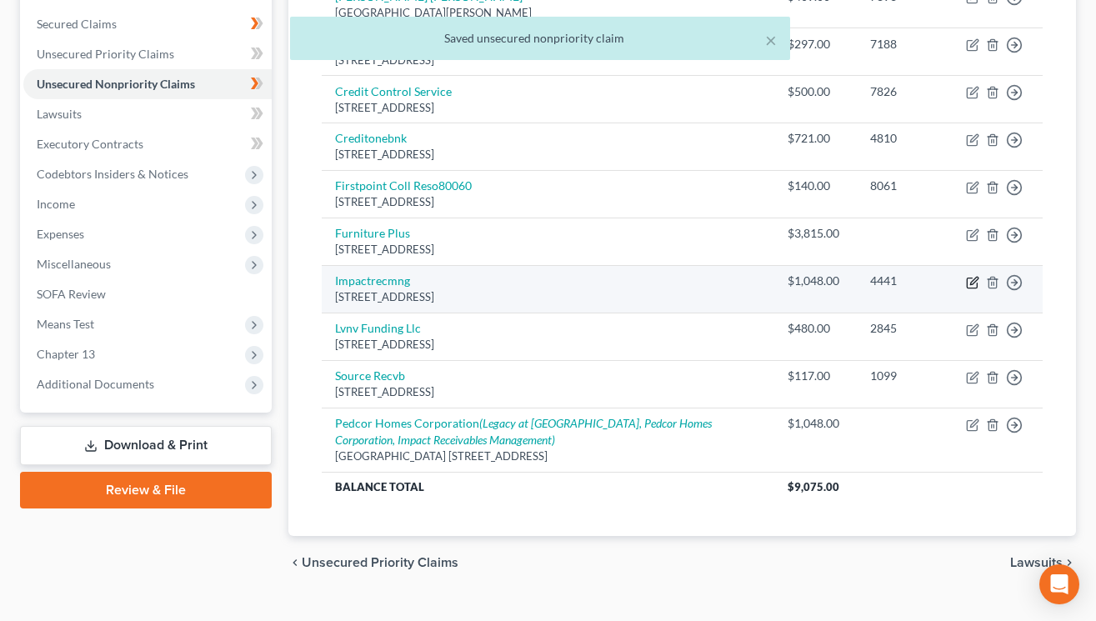
click at [969, 283] on icon "button" at bounding box center [972, 282] width 13 height 13
select select "45"
select select "2"
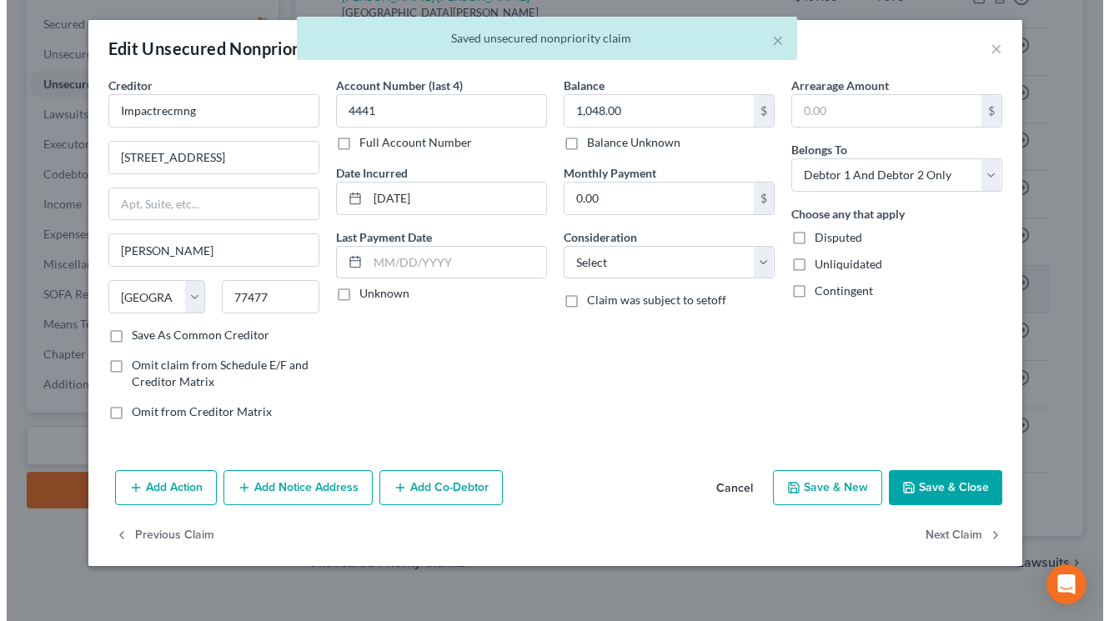
scroll to position [344, 0]
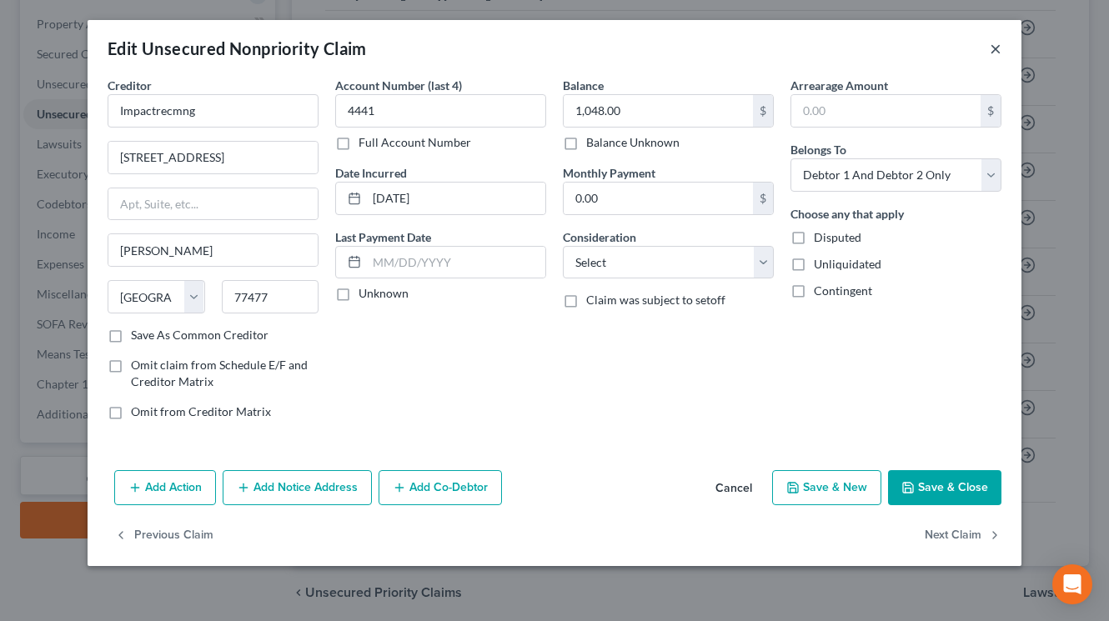
click at [992, 42] on button "×" at bounding box center [996, 48] width 12 height 20
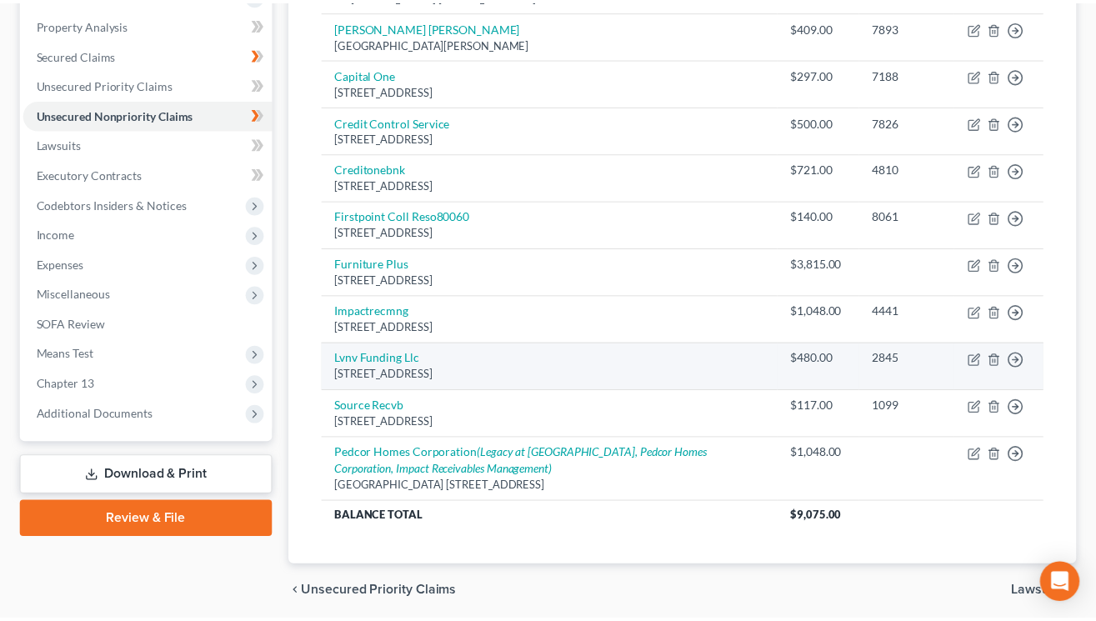
scroll to position [374, 0]
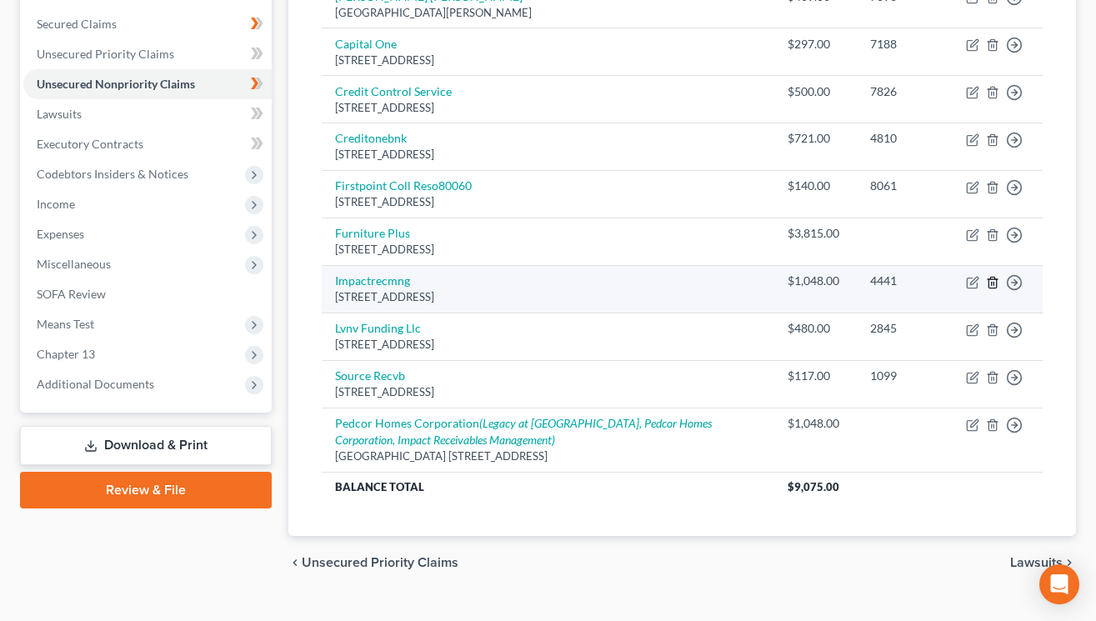
click at [994, 283] on line "button" at bounding box center [994, 283] width 0 height 3
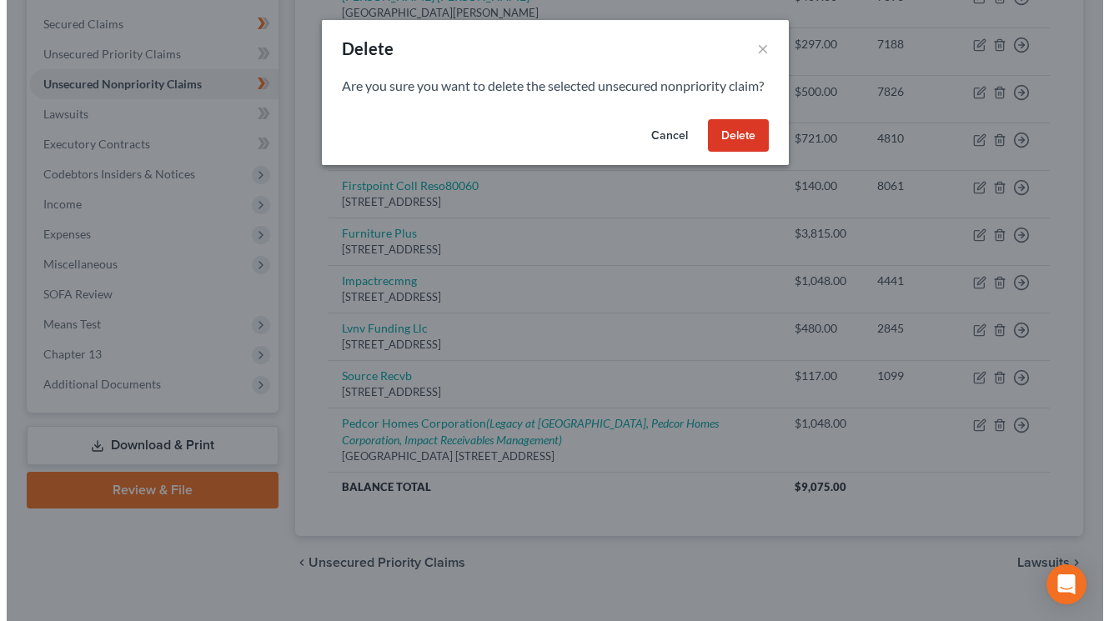
scroll to position [344, 0]
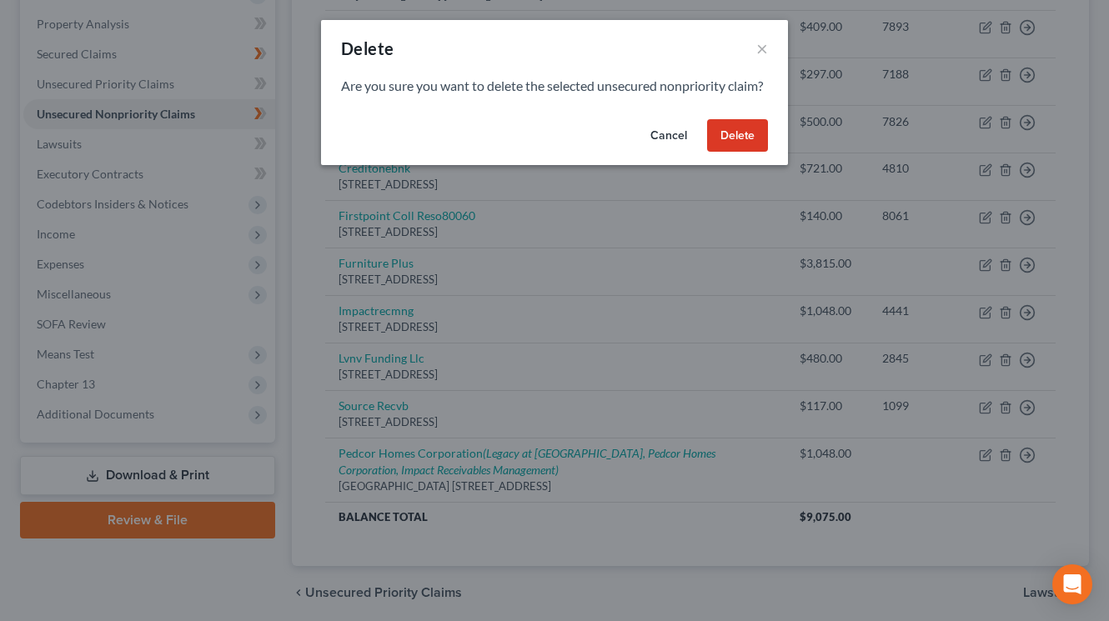
click at [753, 147] on button "Delete" at bounding box center [737, 135] width 61 height 33
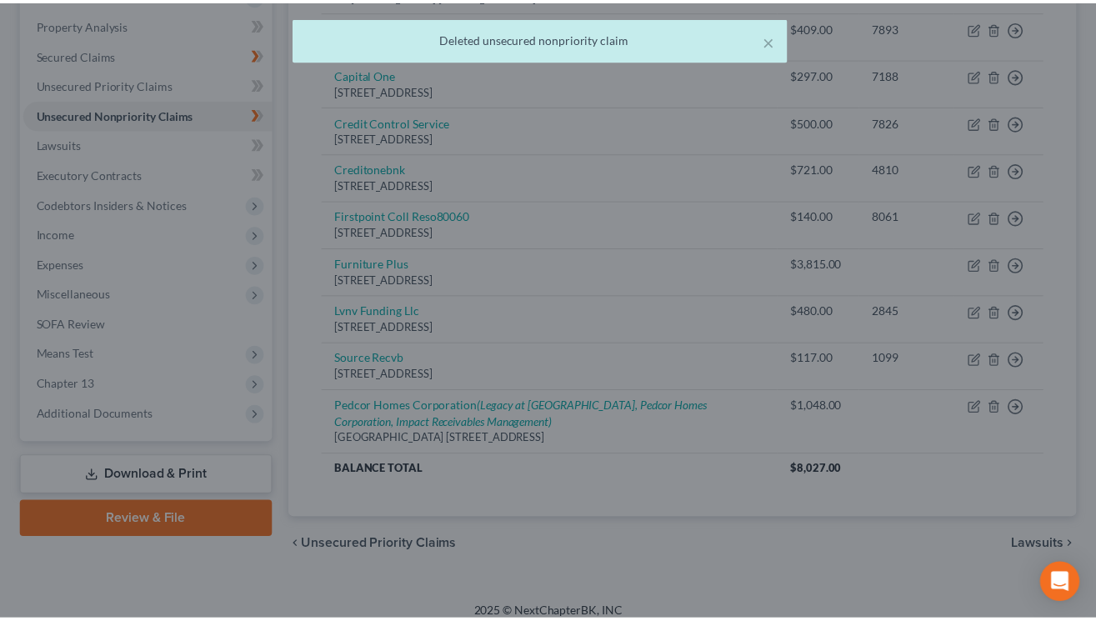
scroll to position [359, 0]
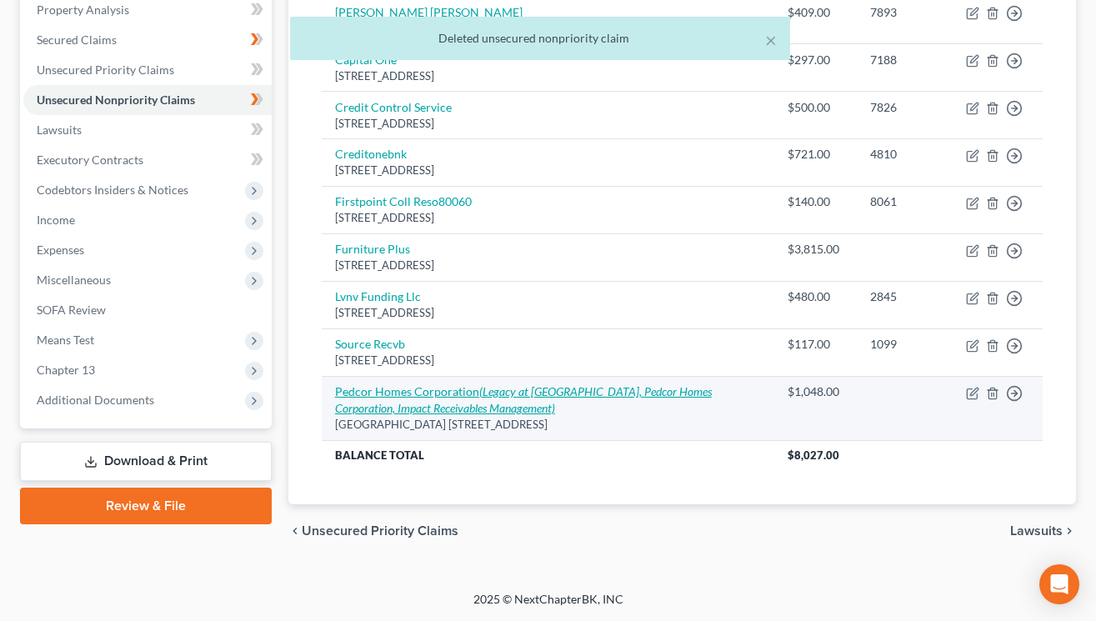
click at [595, 398] on icon "(Legacy at [GEOGRAPHIC_DATA], Pedcor Homes Corporation, Impact Receivables Mana…" at bounding box center [523, 399] width 377 height 31
select select "15"
select select "4"
select select "2"
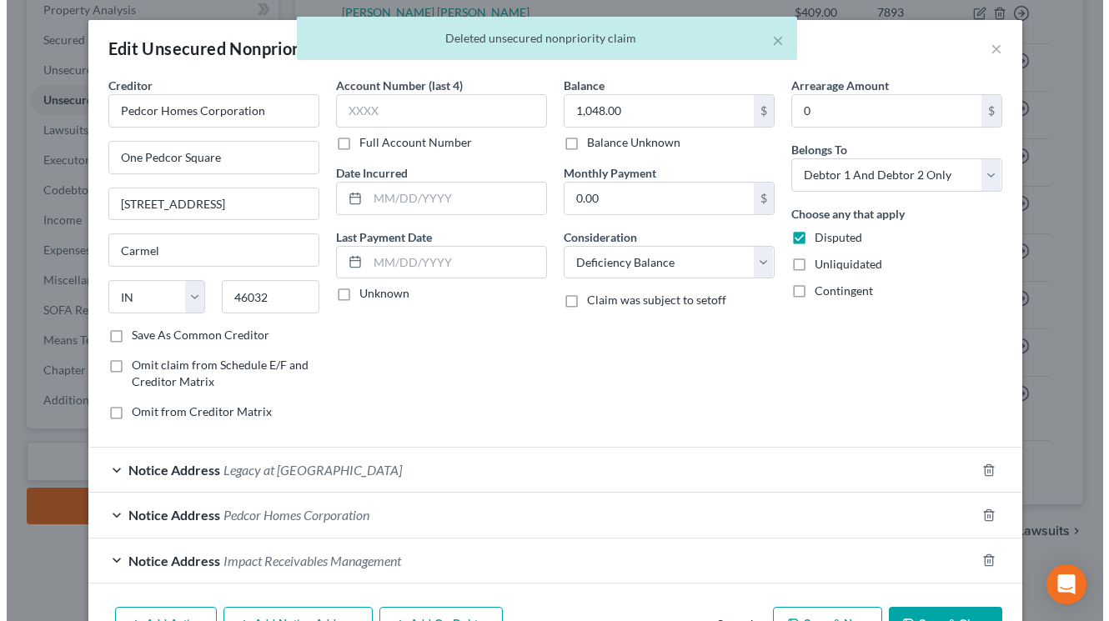
scroll to position [329, 0]
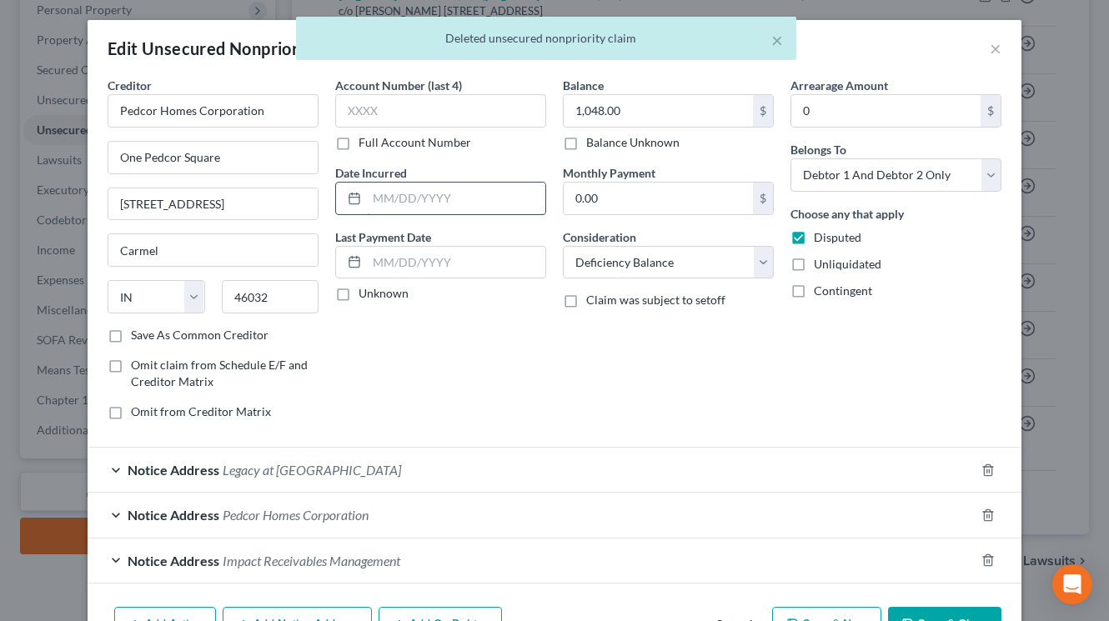
click at [429, 196] on input "text" at bounding box center [456, 199] width 178 height 32
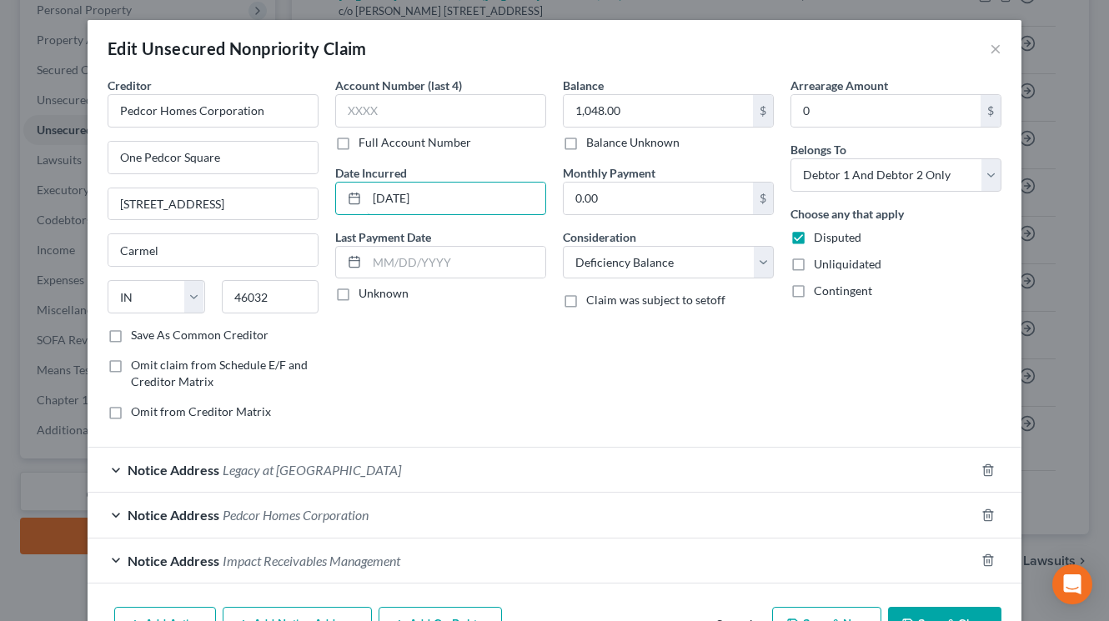
type input "[DATE]"
click at [835, 339] on div "Arrearage Amount 0 $ Belongs To * Select Debtor 1 Only Debtor 2 Only Debtor 1 A…" at bounding box center [896, 255] width 228 height 357
click at [936, 619] on button "Save & Close" at bounding box center [944, 624] width 113 height 35
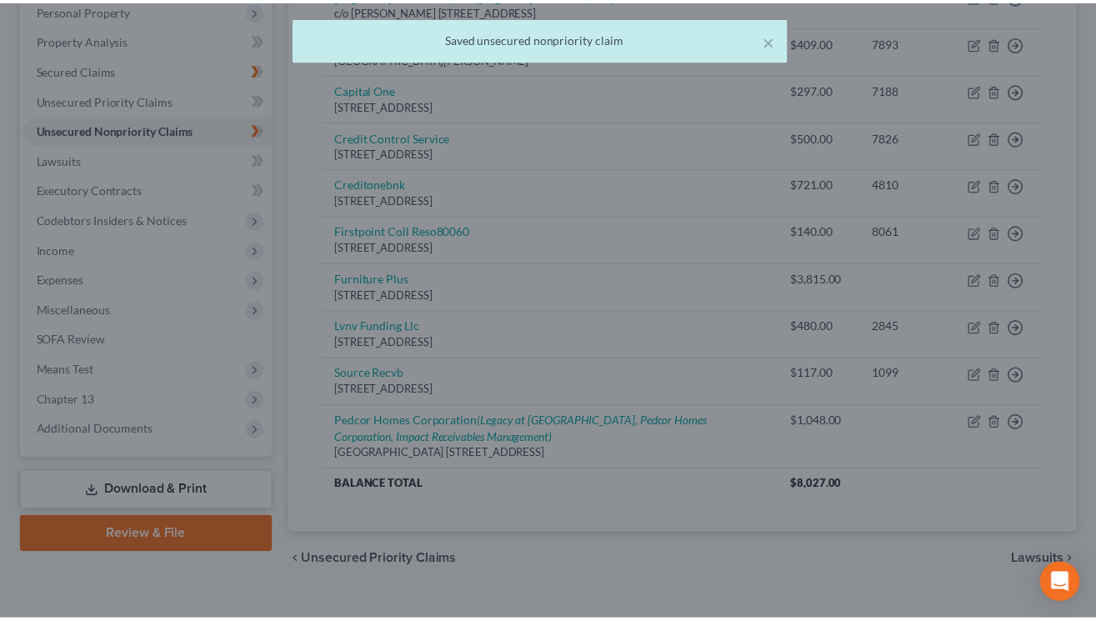
scroll to position [359, 0]
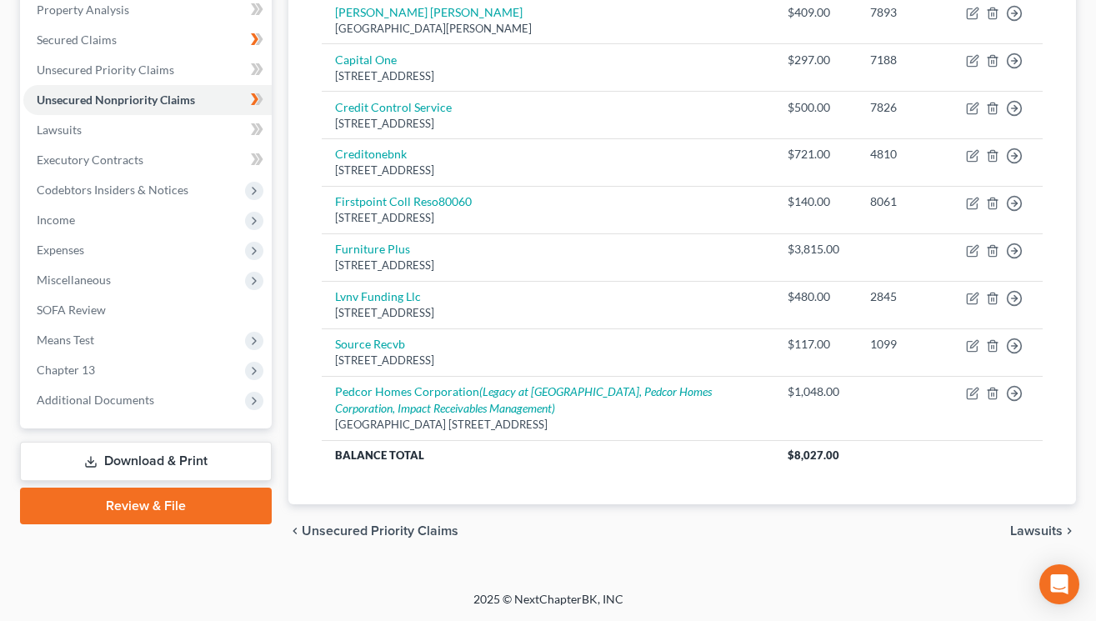
click at [730, 491] on div "Creditor expand_more expand_less unfold_more Balance expand_more expand_less un…" at bounding box center [683, 195] width 748 height 617
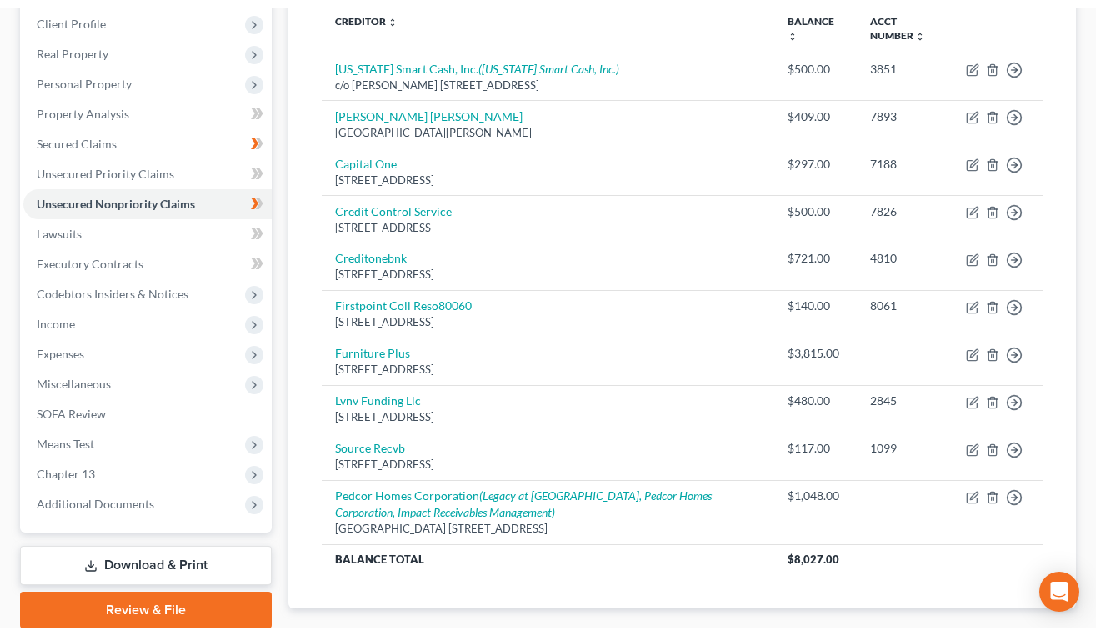
scroll to position [266, 0]
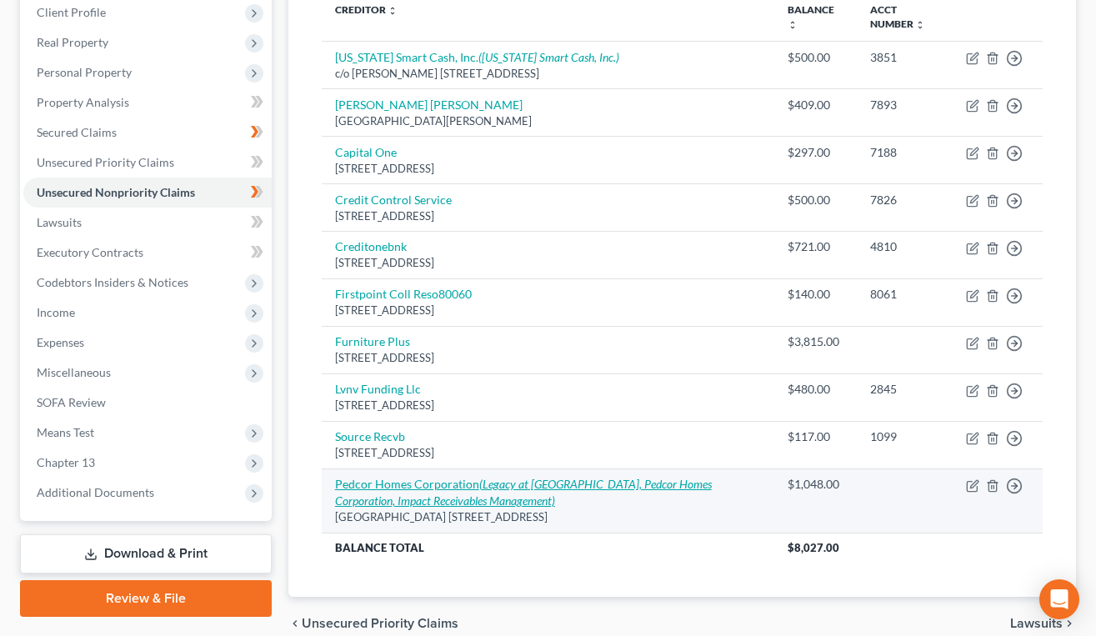
click at [377, 488] on link "Pedcor Homes Corporation (Legacy at [GEOGRAPHIC_DATA], Pedcor Homes Corporation…" at bounding box center [523, 492] width 377 height 31
select select "15"
select select "4"
select select "2"
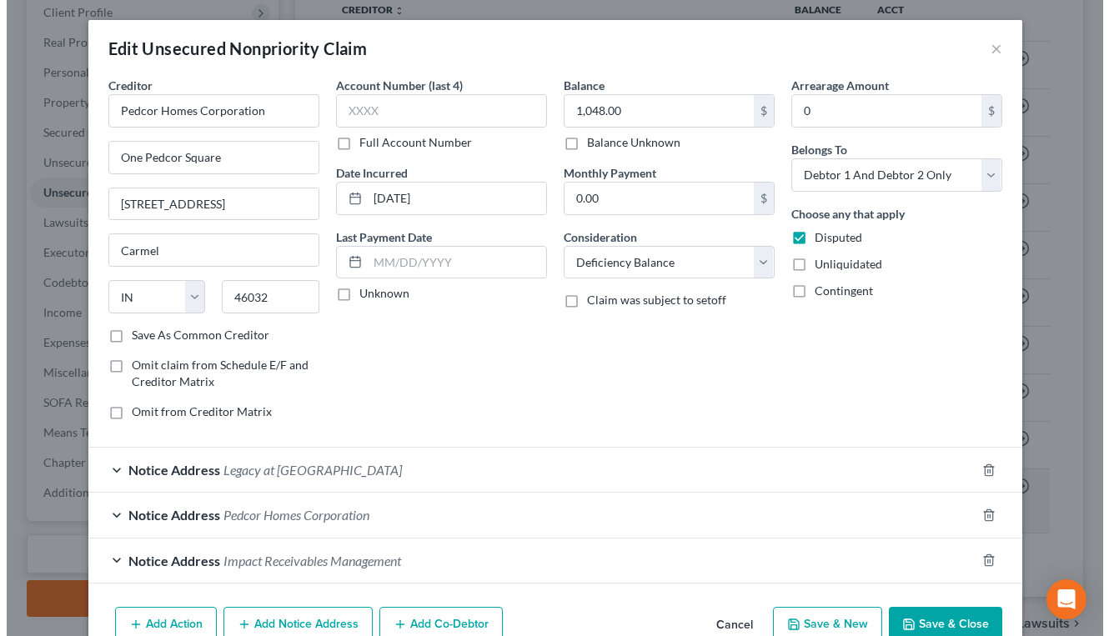
scroll to position [236, 0]
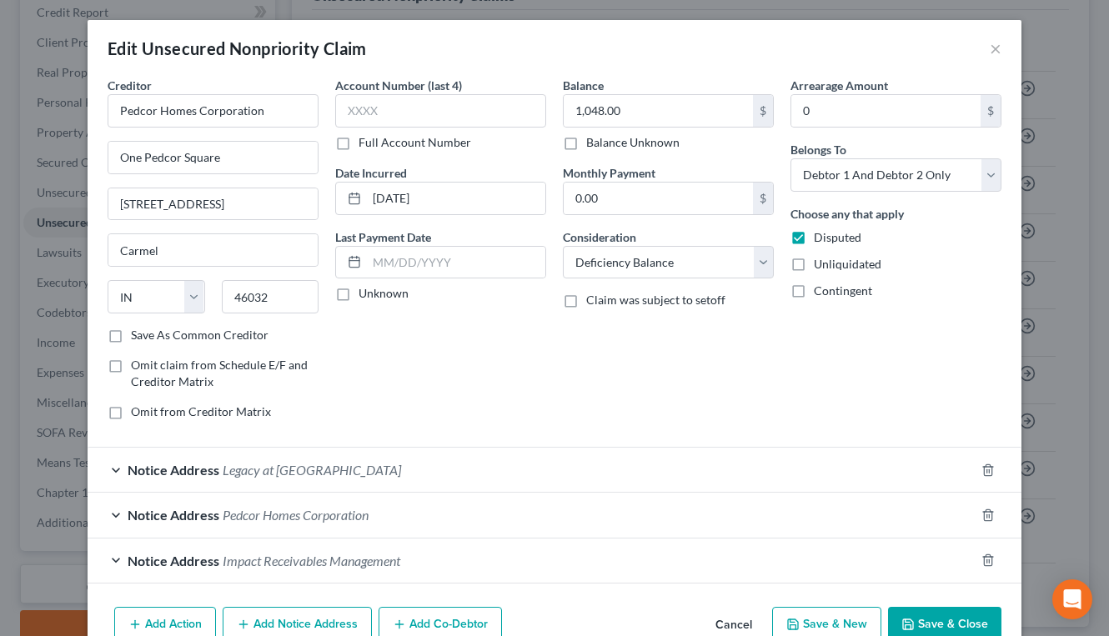
click at [458, 398] on div "Account Number (last 4) Full Account Number Date Incurred [DATE] Last Payment D…" at bounding box center [441, 255] width 228 height 357
click at [350, 619] on button "Add Notice Address" at bounding box center [297, 624] width 149 height 35
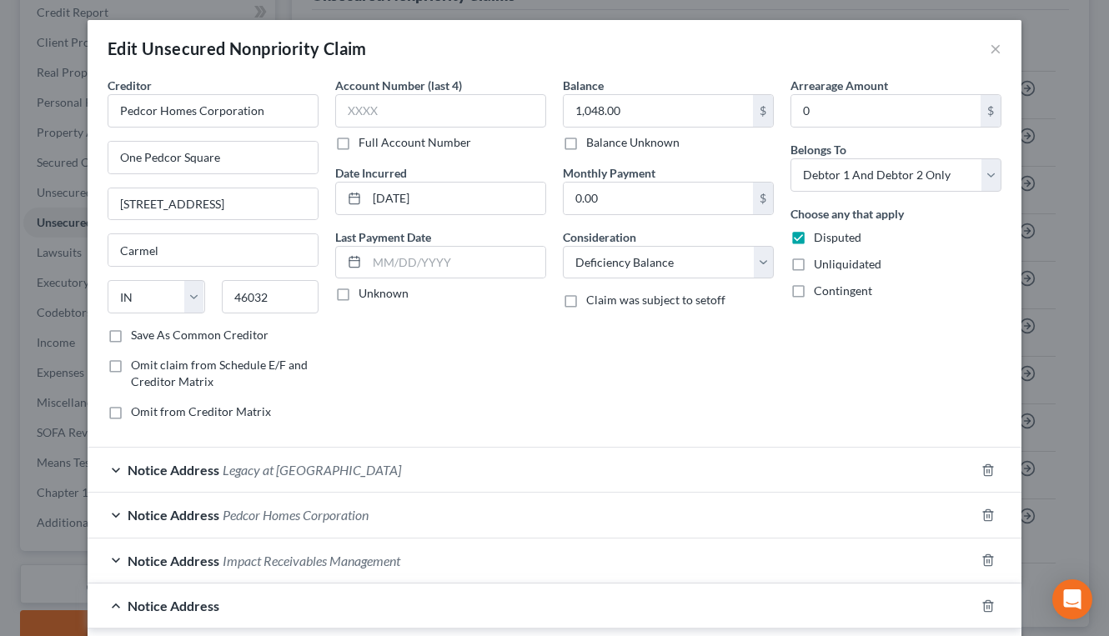
click at [578, 415] on div "Balance 1,048.00 $ Balance Unknown Balance Undetermined 1,048.00 $ Balance Unkn…" at bounding box center [668, 255] width 228 height 357
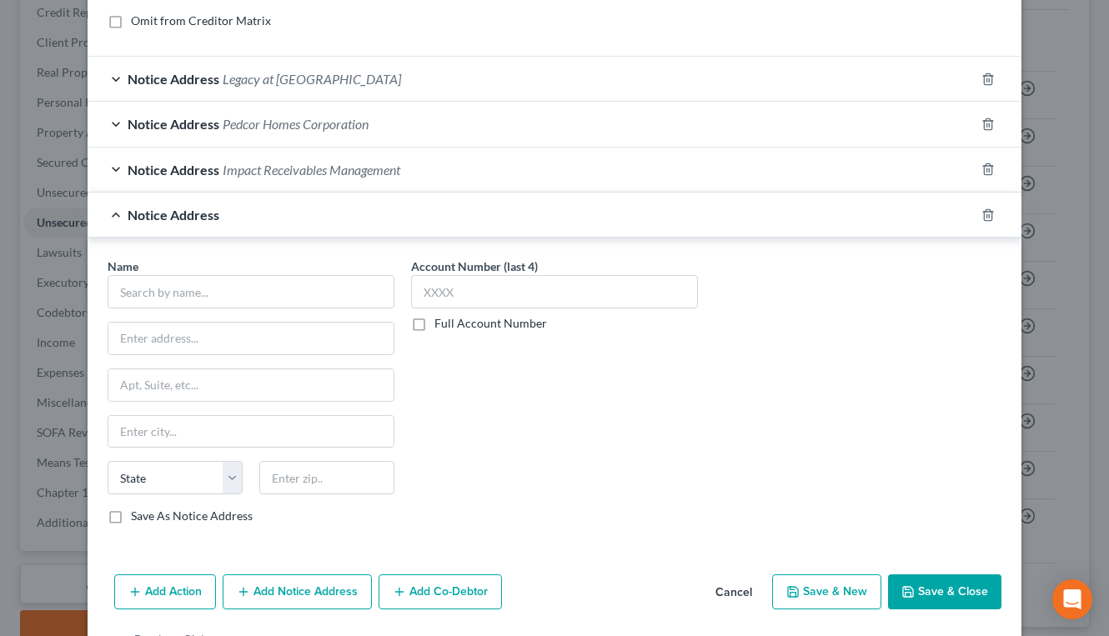
scroll to position [445, 0]
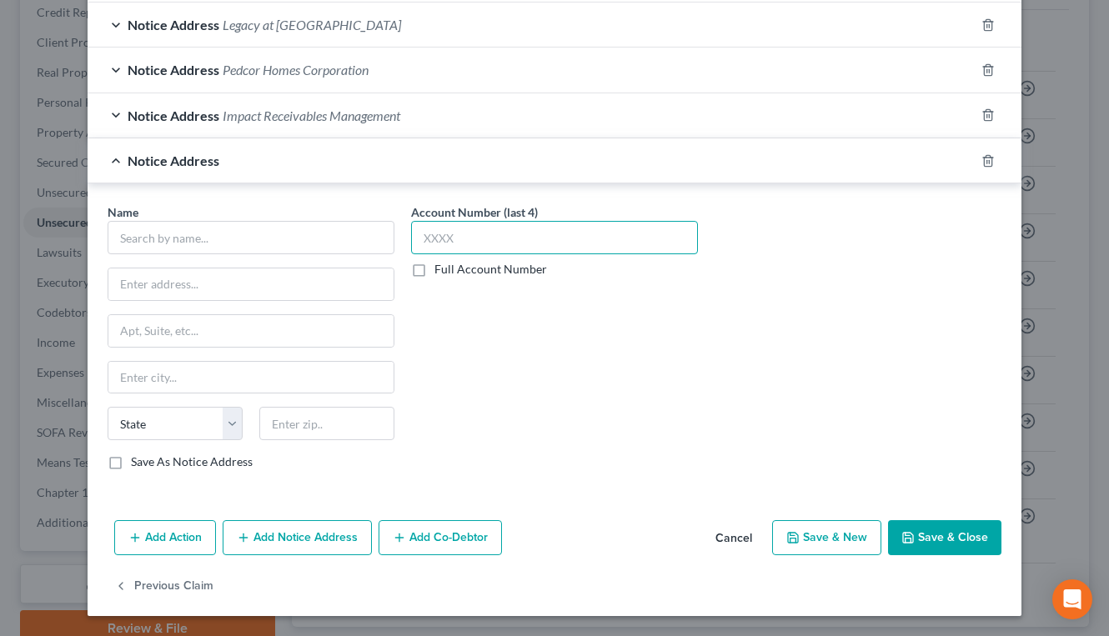
click at [546, 231] on input "text" at bounding box center [554, 237] width 287 height 33
type input "4441"
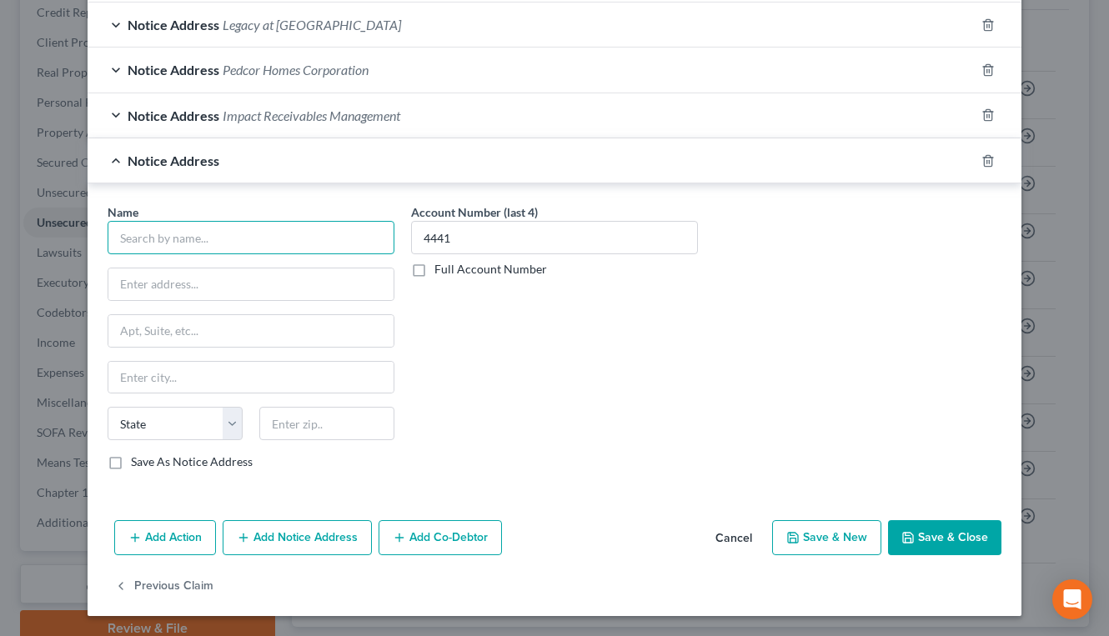
click at [336, 246] on input "text" at bounding box center [251, 237] width 287 height 33
paste input "IMPACT RECEIVABLES MANAGEMENT, LLC"
type input "IMPACT RECEIVABLES MANAGEMENT, LLC"
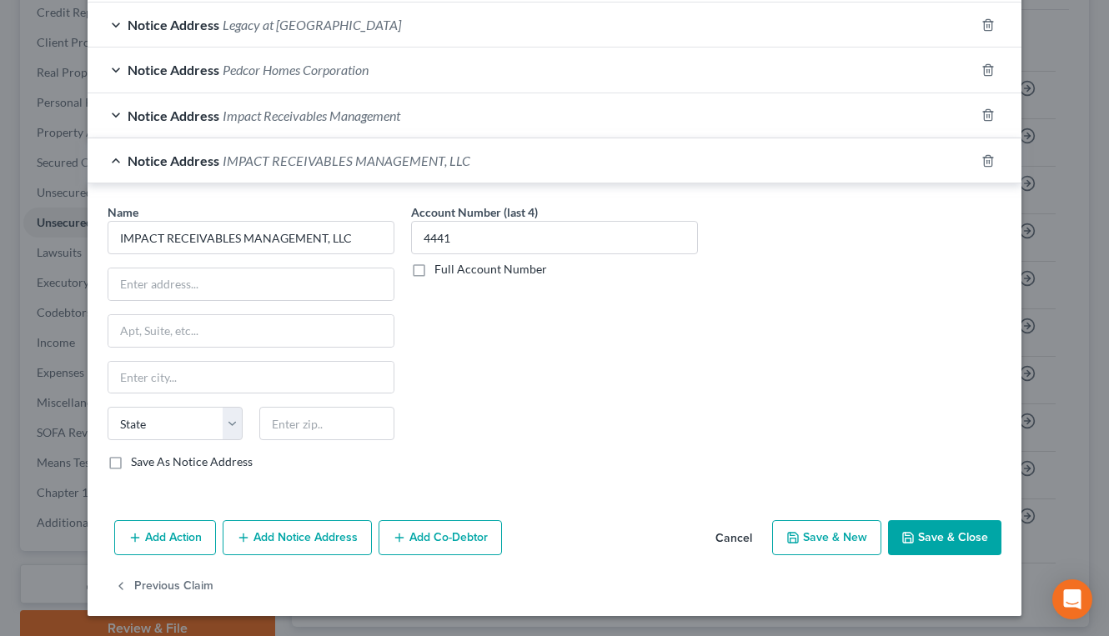
click at [131, 459] on label "Save As Notice Address" at bounding box center [192, 462] width 122 height 17
click at [138, 459] on input "Save As Notice Address" at bounding box center [143, 459] width 11 height 11
checkbox input "true"
click at [313, 294] on input "text" at bounding box center [250, 284] width 285 height 32
paste input "[PERSON_NAME]"
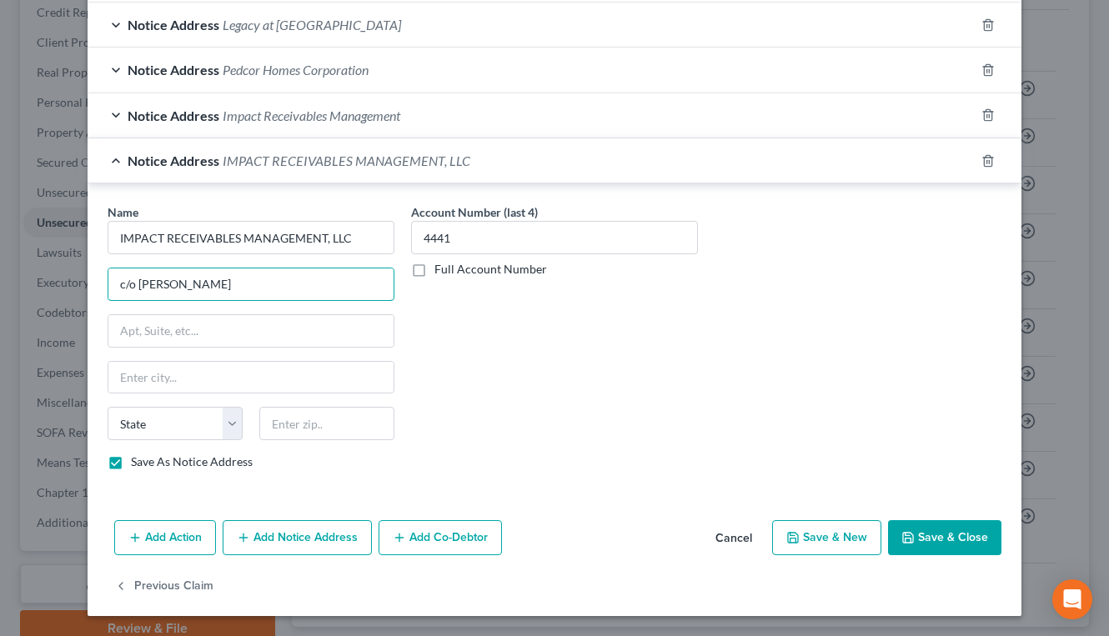
type input "c/o [PERSON_NAME]"
click at [295, 336] on input "text" at bounding box center [250, 331] width 285 height 32
paste input "[STREET_ADDRESS]"
drag, startPoint x: 266, startPoint y: 328, endPoint x: 254, endPoint y: 328, distance: 11.7
click at [254, 328] on input "[STREET_ADDRESS]" at bounding box center [250, 331] width 285 height 32
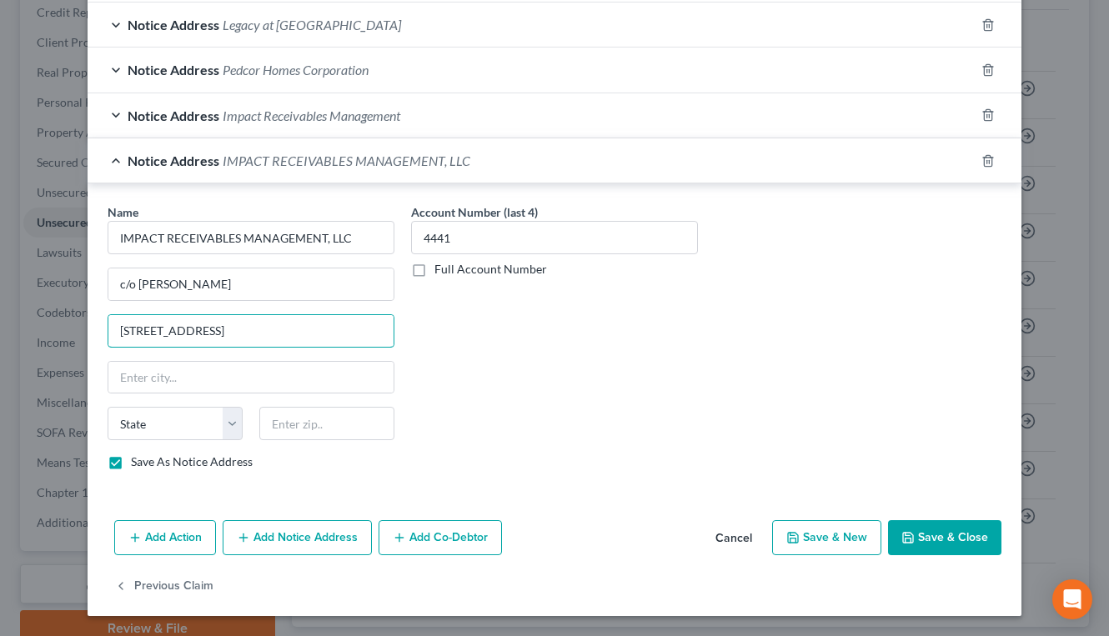
type input "[STREET_ADDRESS]"
click at [449, 106] on div "Notice Address Impact Receivables Management" at bounding box center [531, 115] width 887 height 44
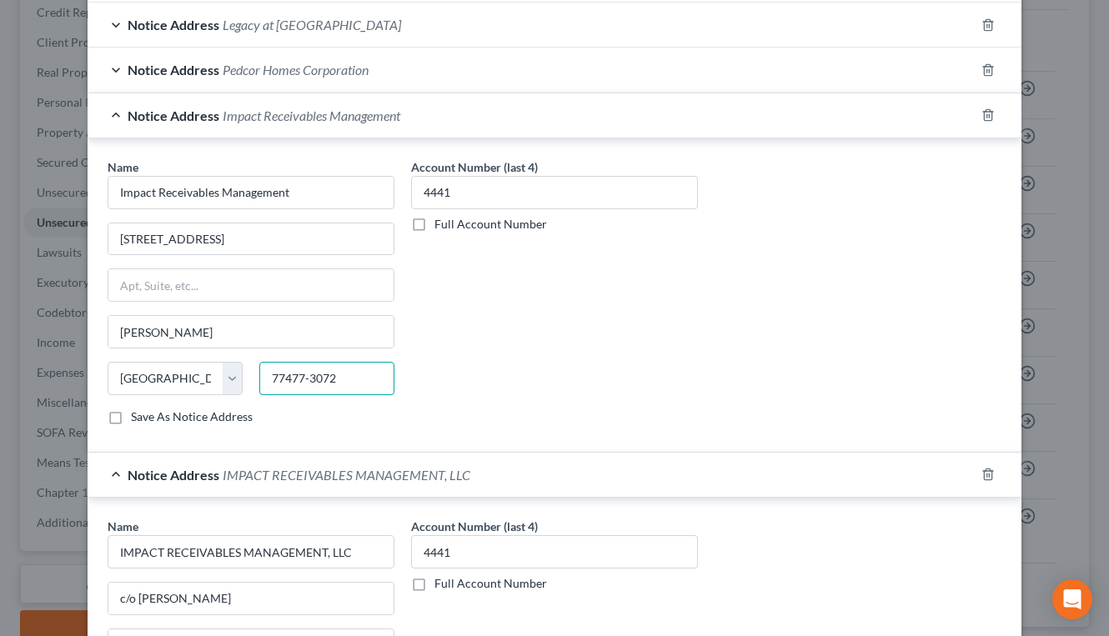
drag, startPoint x: 301, startPoint y: 377, endPoint x: 266, endPoint y: 377, distance: 35.0
click at [266, 377] on input "77477-3072" at bounding box center [326, 378] width 135 height 33
click at [545, 334] on div "Account Number (last 4) 4441 Full Account Number" at bounding box center [555, 298] width 304 height 280
click at [429, 114] on div "Notice Address Impact Receivables Management" at bounding box center [531, 115] width 887 height 44
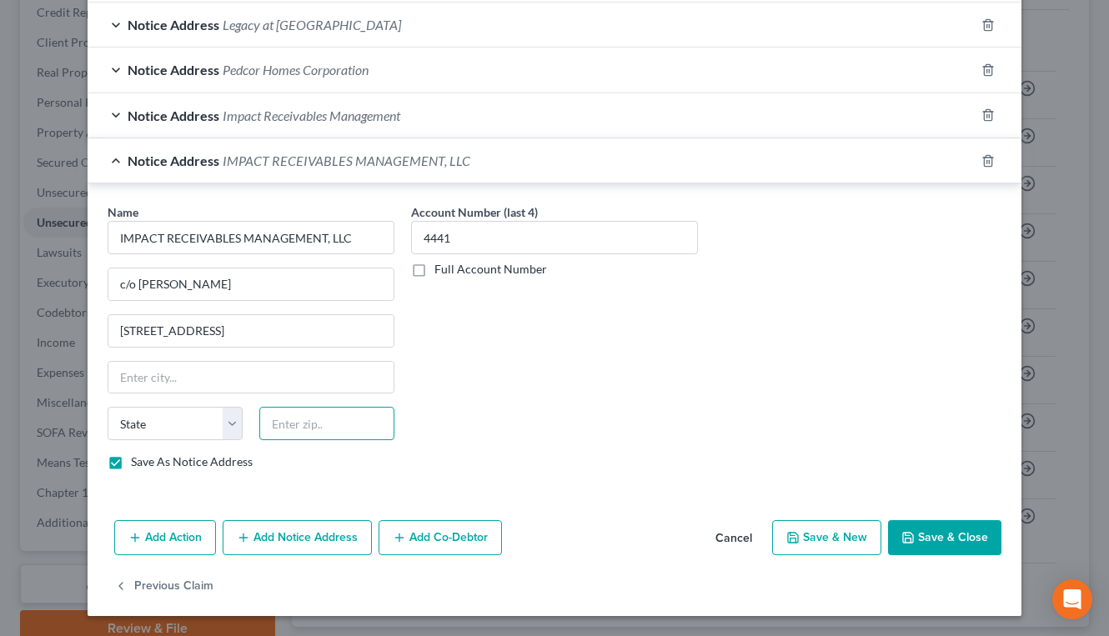
click at [307, 427] on input "text" at bounding box center [326, 423] width 135 height 33
paste input "77477"
type input "77477"
click at [484, 97] on div "Notice Address Impact Receivables Management" at bounding box center [531, 115] width 887 height 44
type input "[PERSON_NAME]"
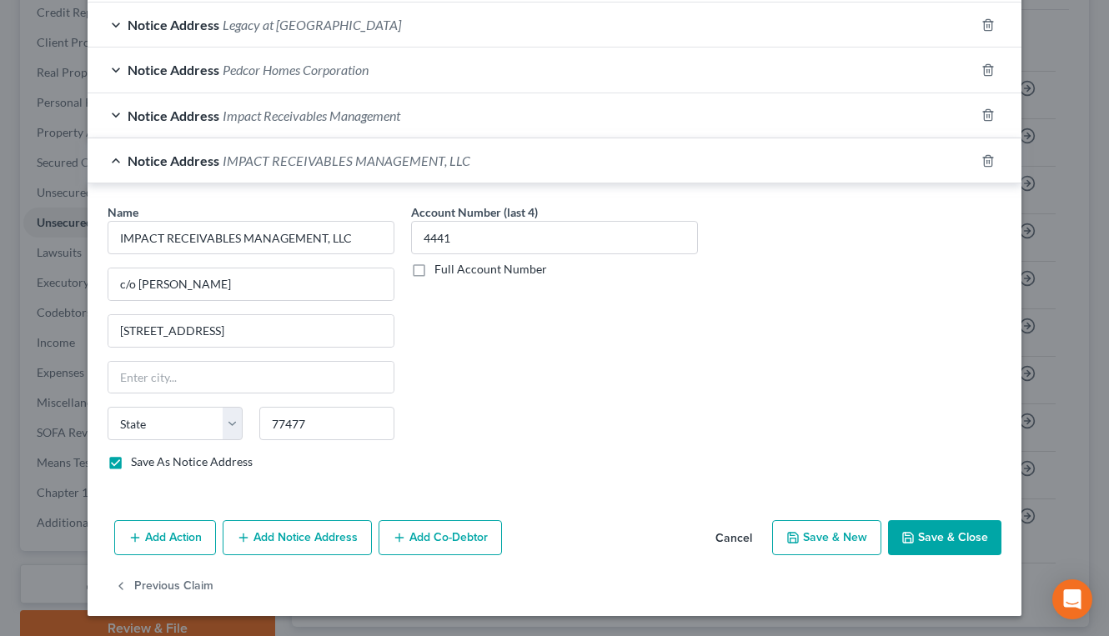
select select "45"
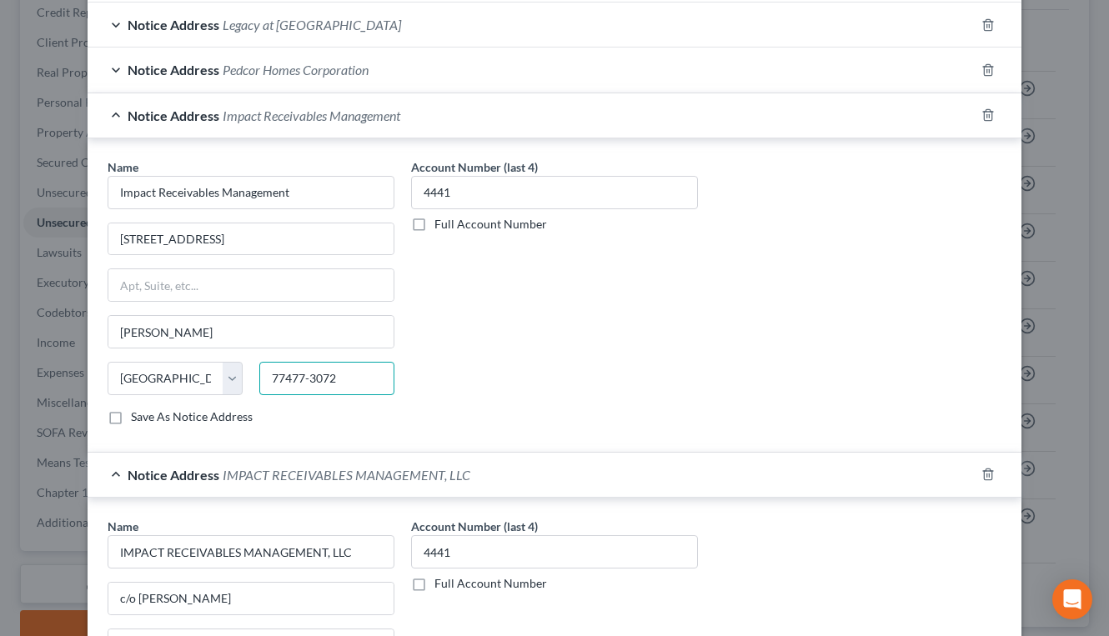
drag, startPoint x: 298, startPoint y: 389, endPoint x: 341, endPoint y: 386, distance: 43.4
click at [341, 386] on input "77477-3072" at bounding box center [326, 378] width 135 height 33
click at [587, 126] on div "Notice Address Impact Receivables Management" at bounding box center [531, 115] width 887 height 44
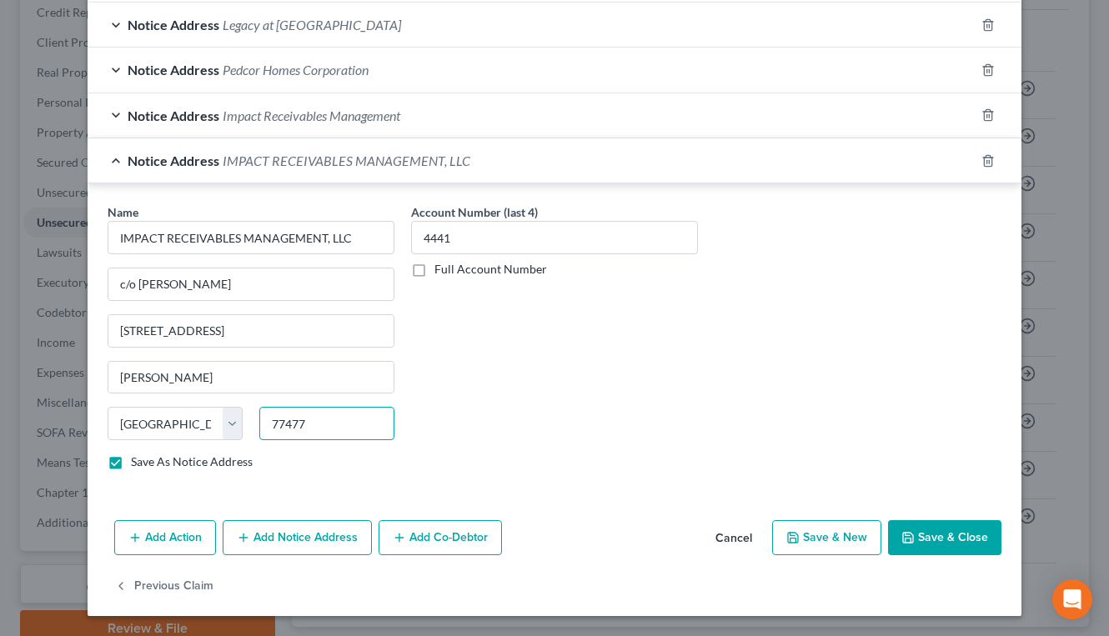
click at [309, 435] on input "77477" at bounding box center [326, 423] width 135 height 33
paste input "-3072"
type input "77477-3072"
click at [911, 523] on button "Save & Close" at bounding box center [944, 537] width 113 height 35
checkbox input "false"
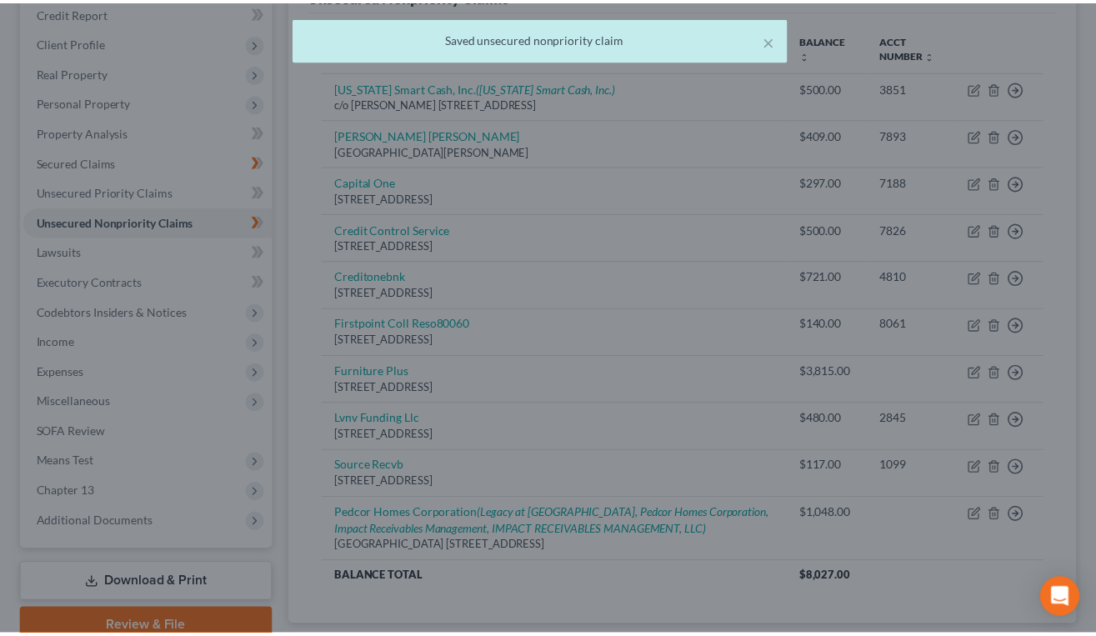
scroll to position [266, 0]
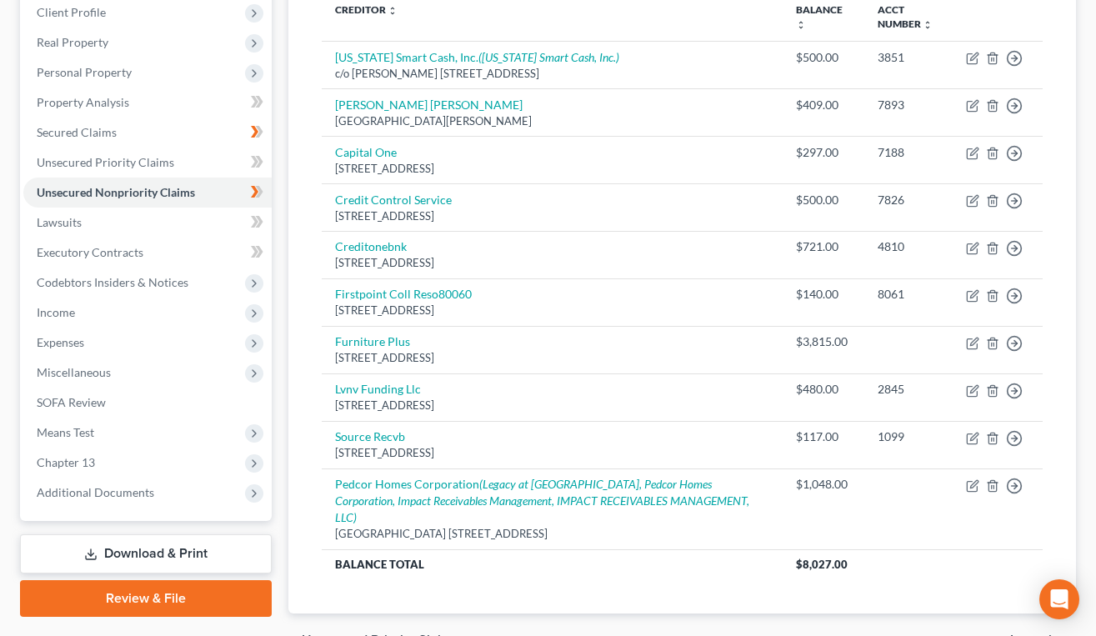
click at [913, 569] on div "Creditor expand_more expand_less unfold_more Balance expand_more expand_less un…" at bounding box center [683, 297] width 748 height 634
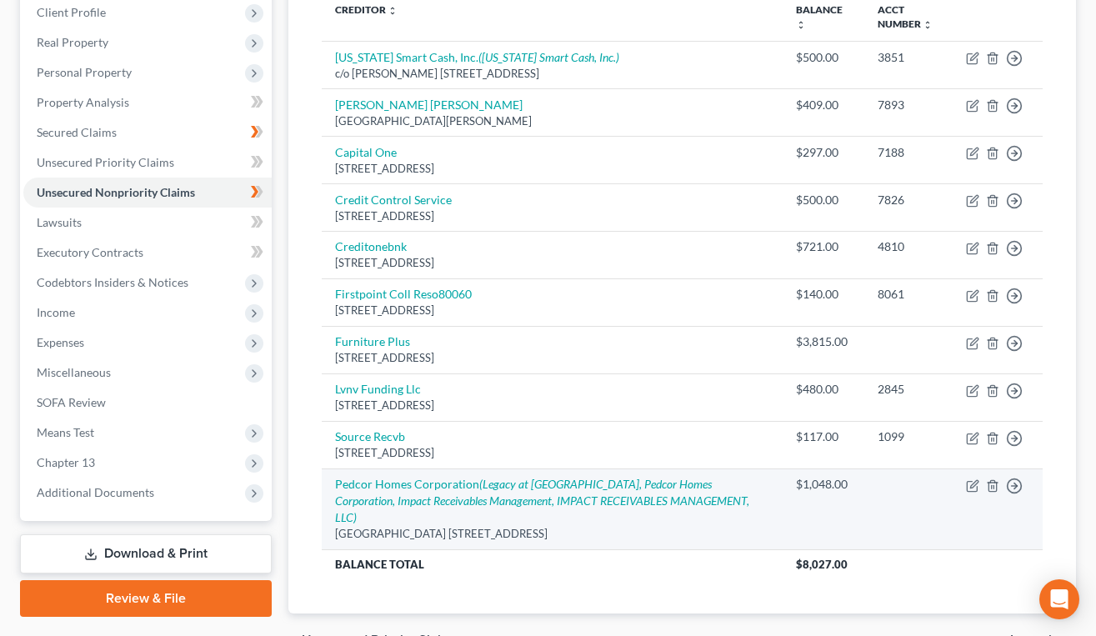
scroll to position [0, 0]
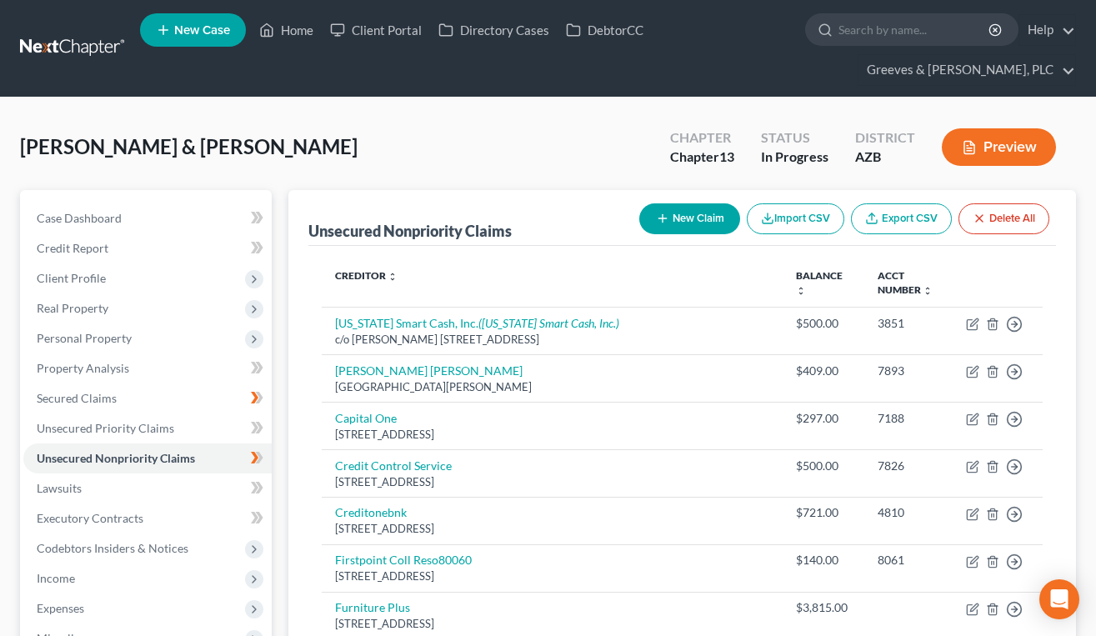
click at [698, 215] on button "New Claim" at bounding box center [690, 218] width 101 height 31
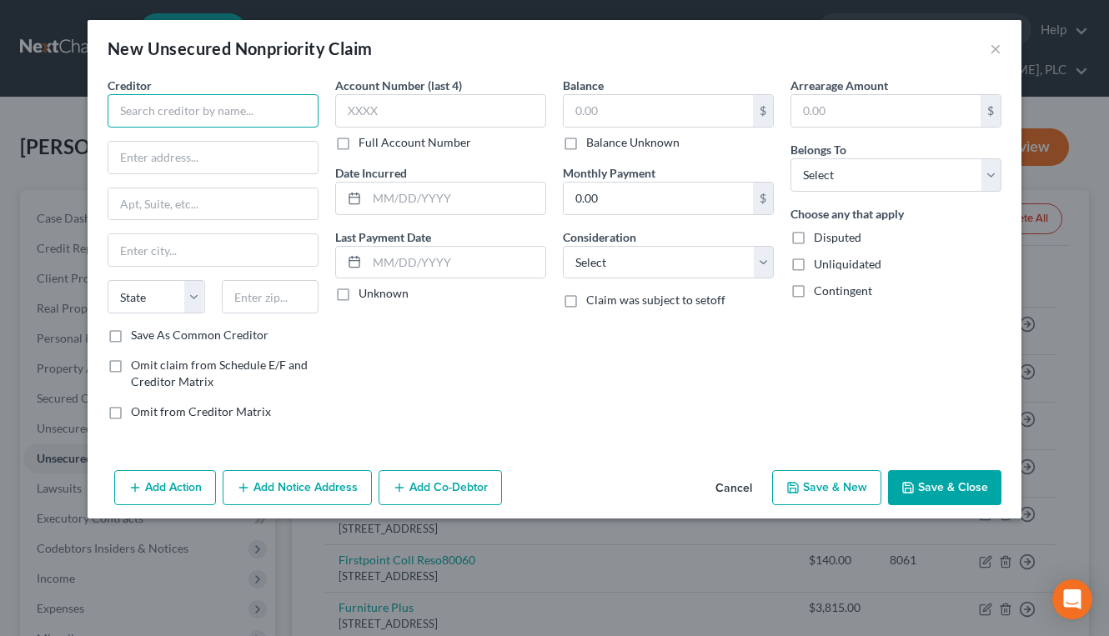
click at [263, 108] on input "text" at bounding box center [213, 110] width 211 height 33
type input "w"
type input "a"
click at [1001, 48] on button "×" at bounding box center [996, 48] width 12 height 20
